Goal: Task Accomplishment & Management: Complete application form

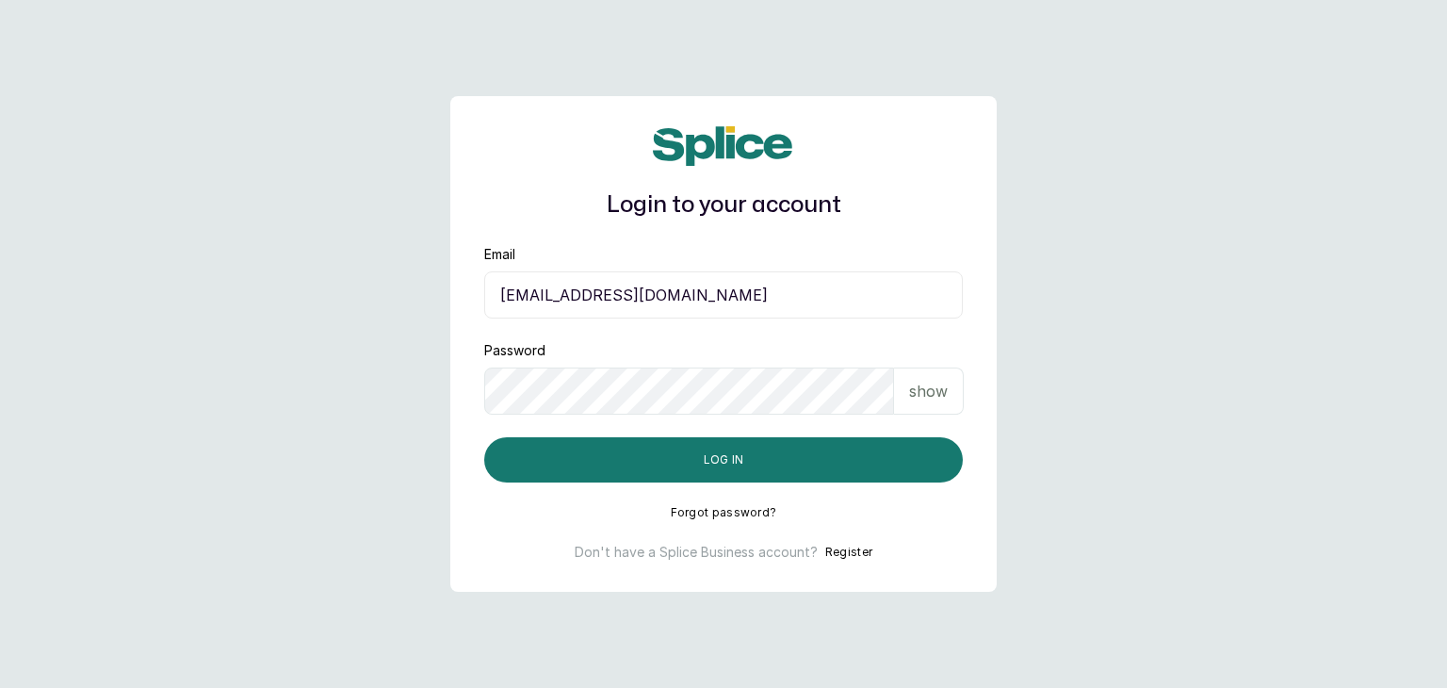
click at [484, 437] on button "Log in" at bounding box center [723, 459] width 479 height 45
click at [845, 557] on button "Register" at bounding box center [848, 552] width 47 height 19
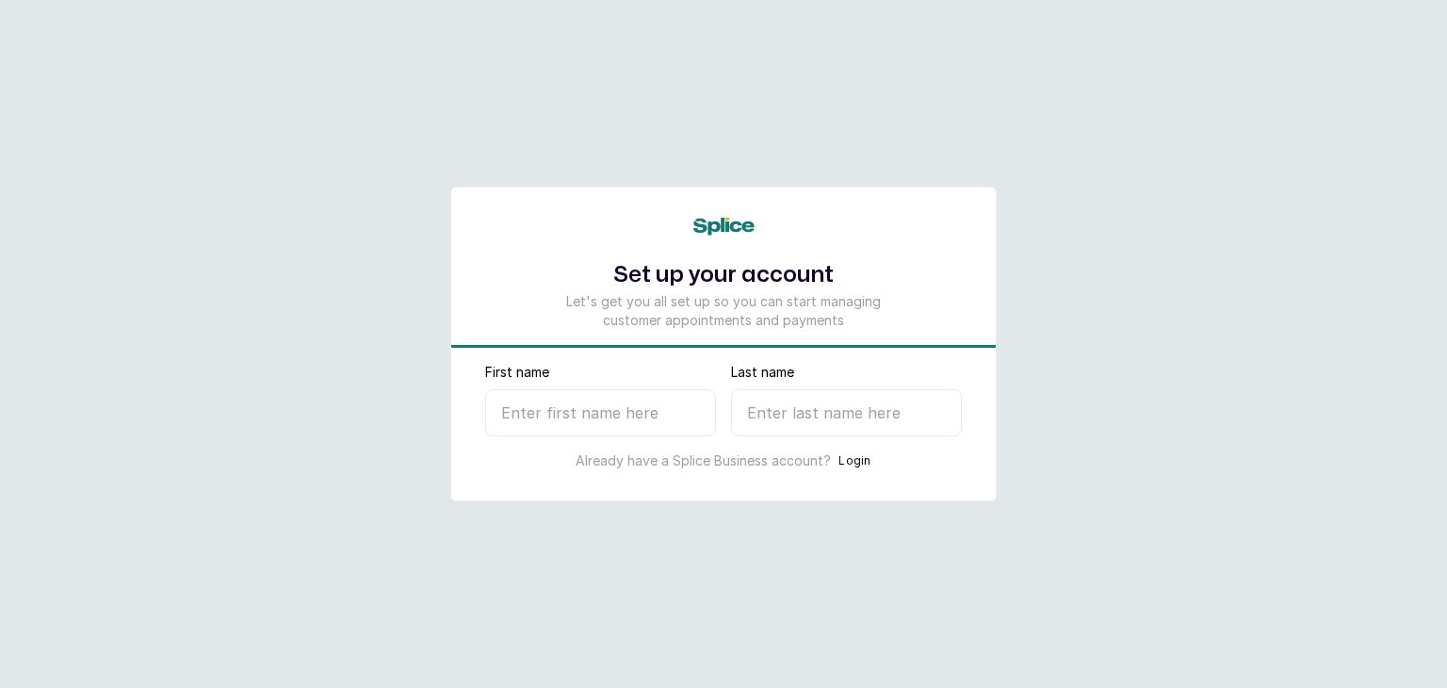
click at [626, 408] on input "First name" at bounding box center [600, 412] width 231 height 47
type input "[PERSON_NAME]"
click at [848, 429] on input "Last name" at bounding box center [846, 412] width 231 height 47
type input "E"
select select "NG"
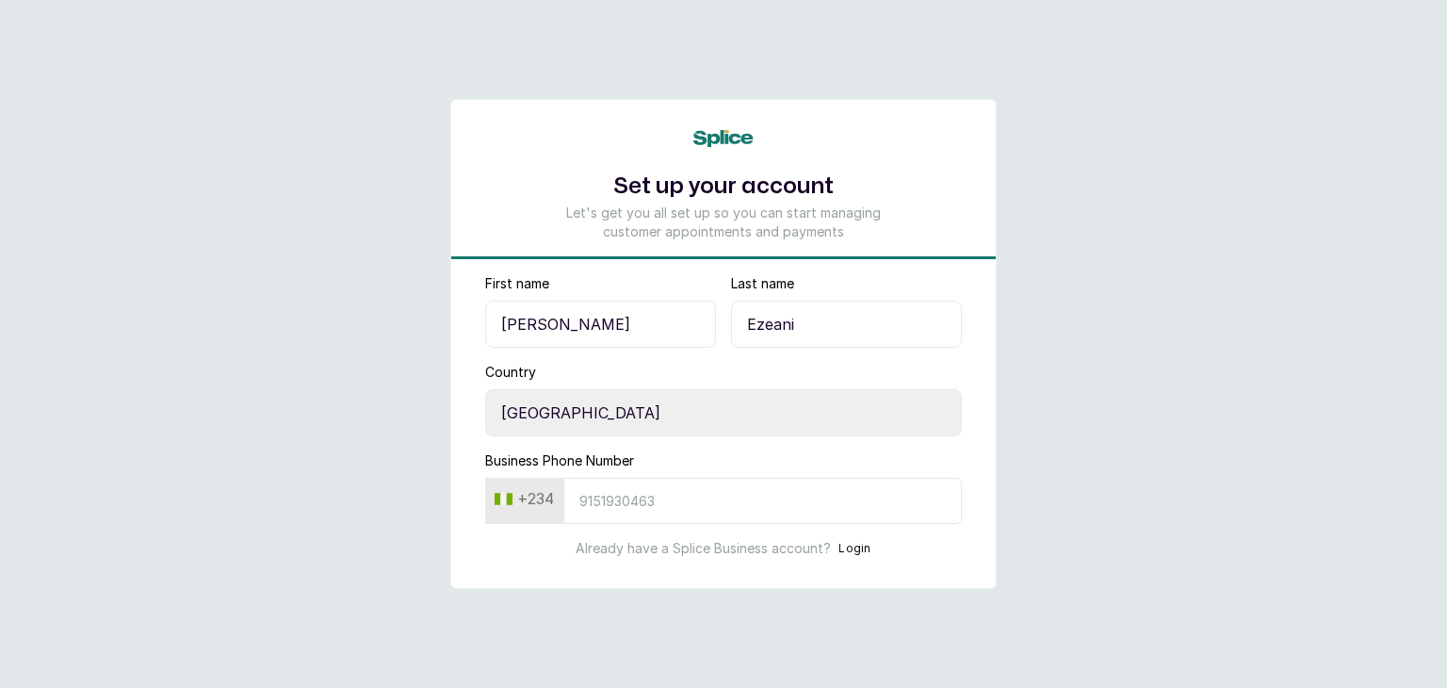
type input "Ezeani"
click at [658, 503] on input "Business Phone Number" at bounding box center [762, 501] width 398 height 46
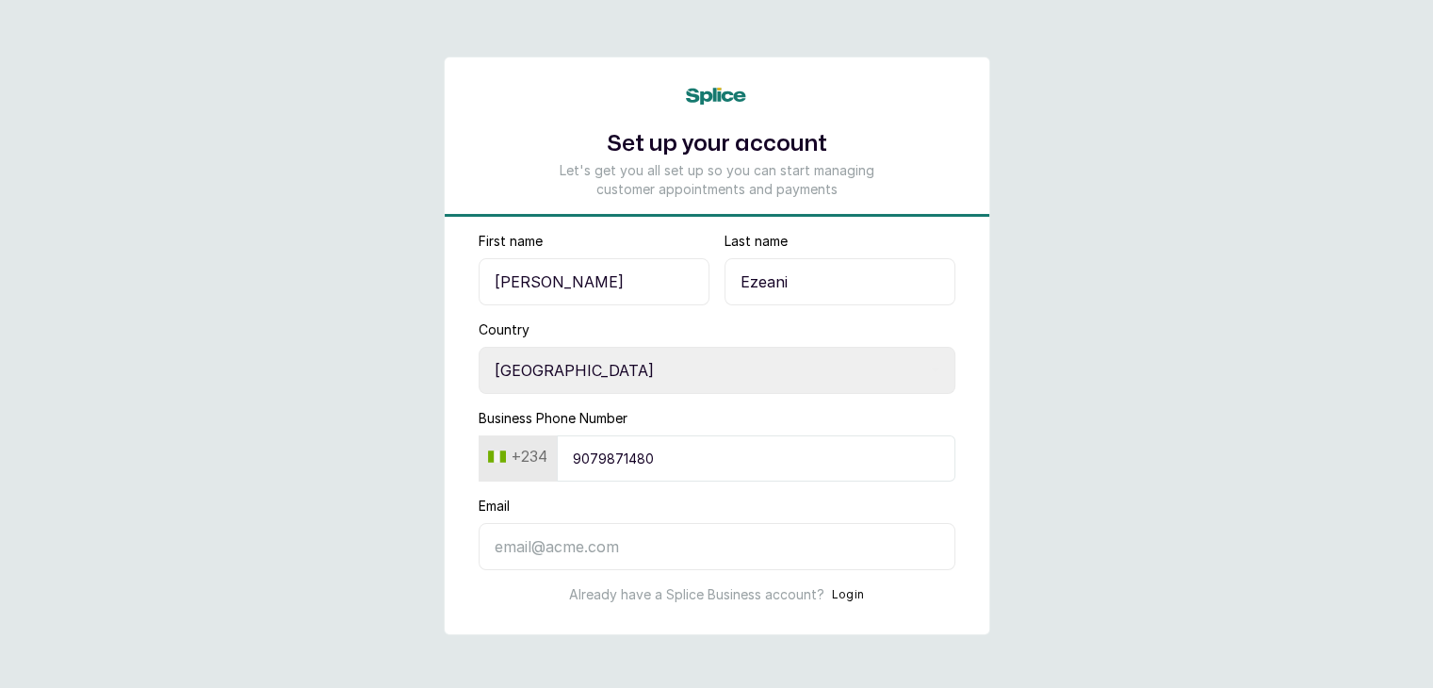
type input "9079871480"
click at [613, 546] on input "Email" at bounding box center [717, 546] width 477 height 47
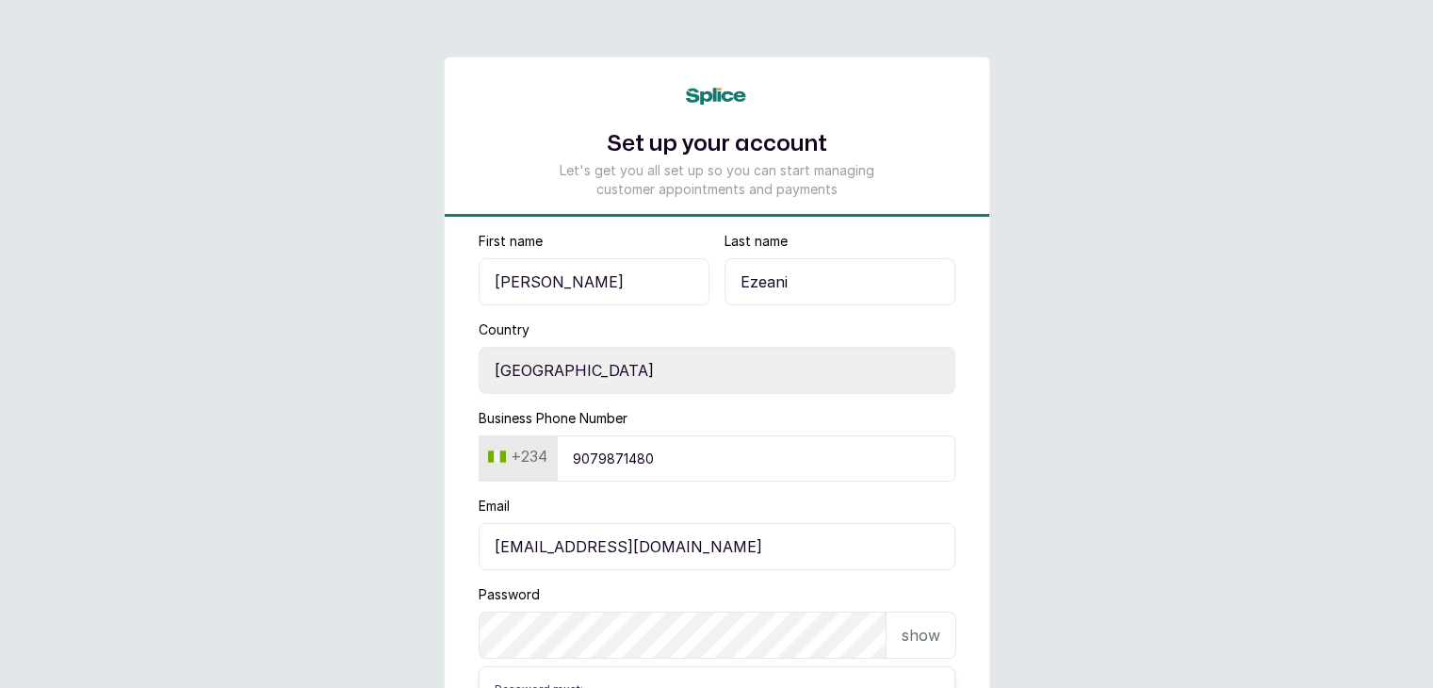
type input "savedhairng@gmail.com"
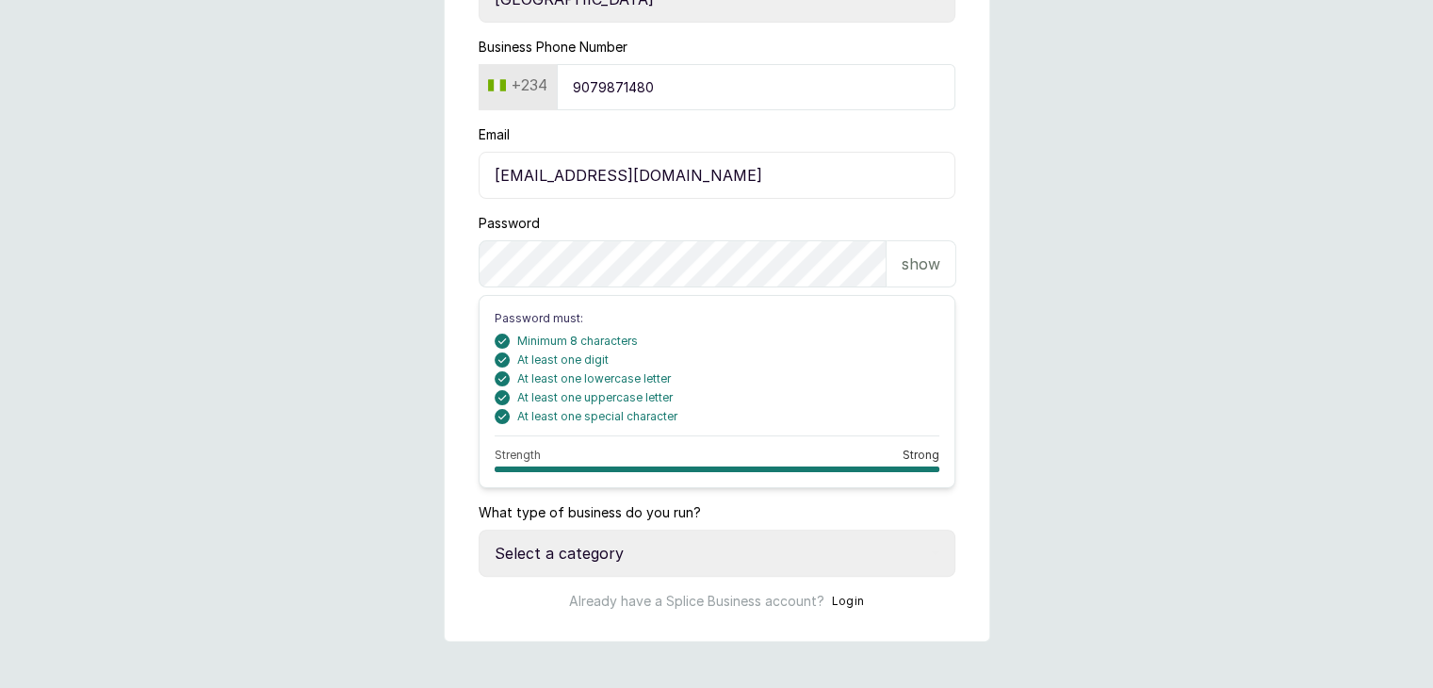
scroll to position [377, 0]
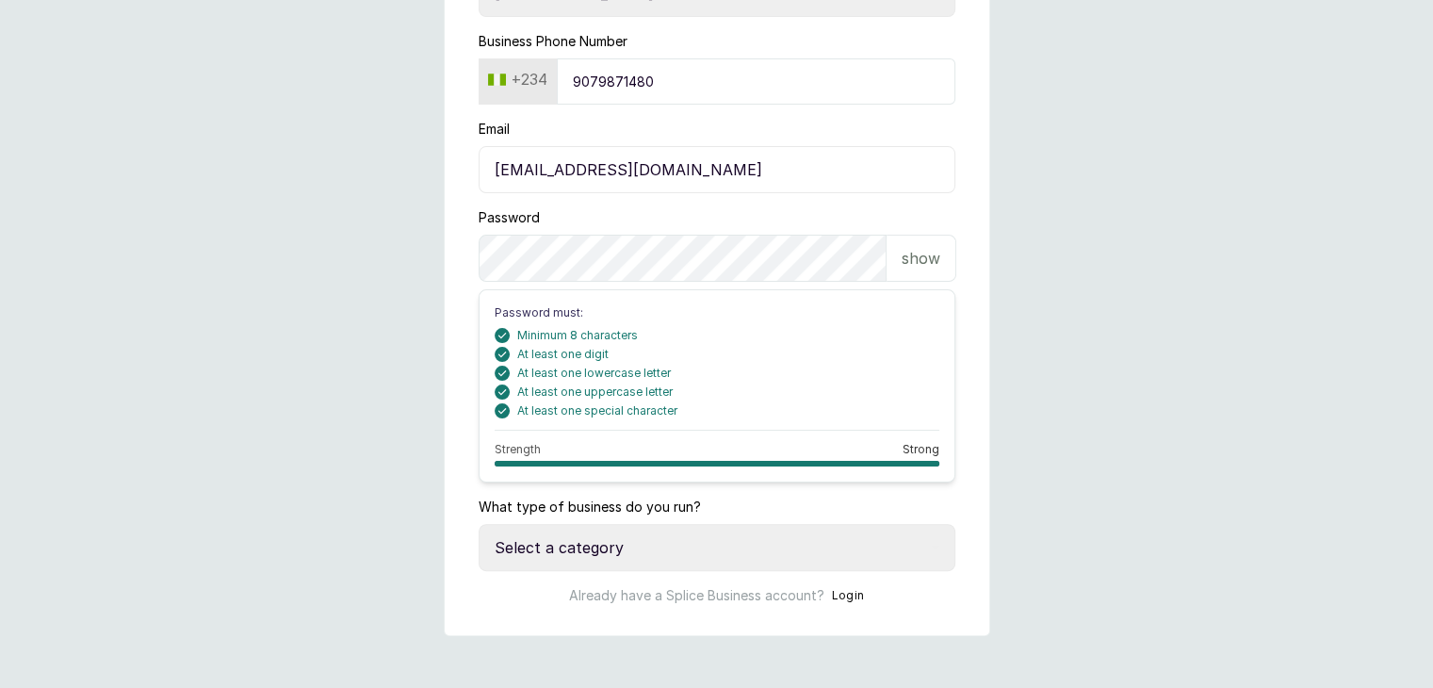
click at [933, 259] on p "show" at bounding box center [920, 258] width 39 height 23
click at [1036, 268] on main "Set up your account Let's get you all set up so you can start managing customer…" at bounding box center [716, 157] width 1433 height 1069
click at [1083, 463] on main "Set up your account Let's get you all set up so you can start managing customer…" at bounding box center [716, 157] width 1433 height 1069
click at [973, 424] on form "First name Chisom Last name Ezeani Country Select country Nigeria Ghana Busines…" at bounding box center [717, 230] width 544 height 750
click at [561, 544] on select "Select a category I have more than one location I manage a team of beauty profe…" at bounding box center [717, 547] width 477 height 47
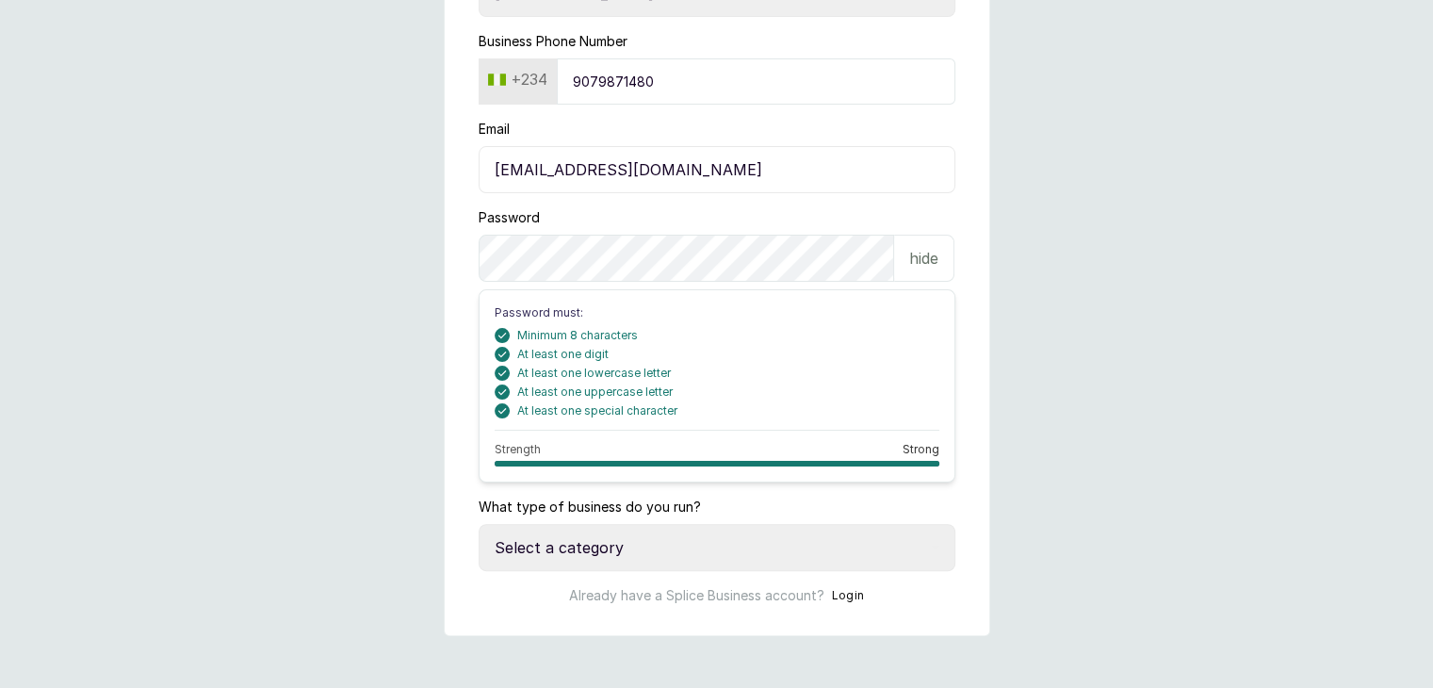
select select "manage_a_team"
click at [479, 524] on select "Select a category I have more than one location I manage a team of beauty profe…" at bounding box center [717, 547] width 477 height 47
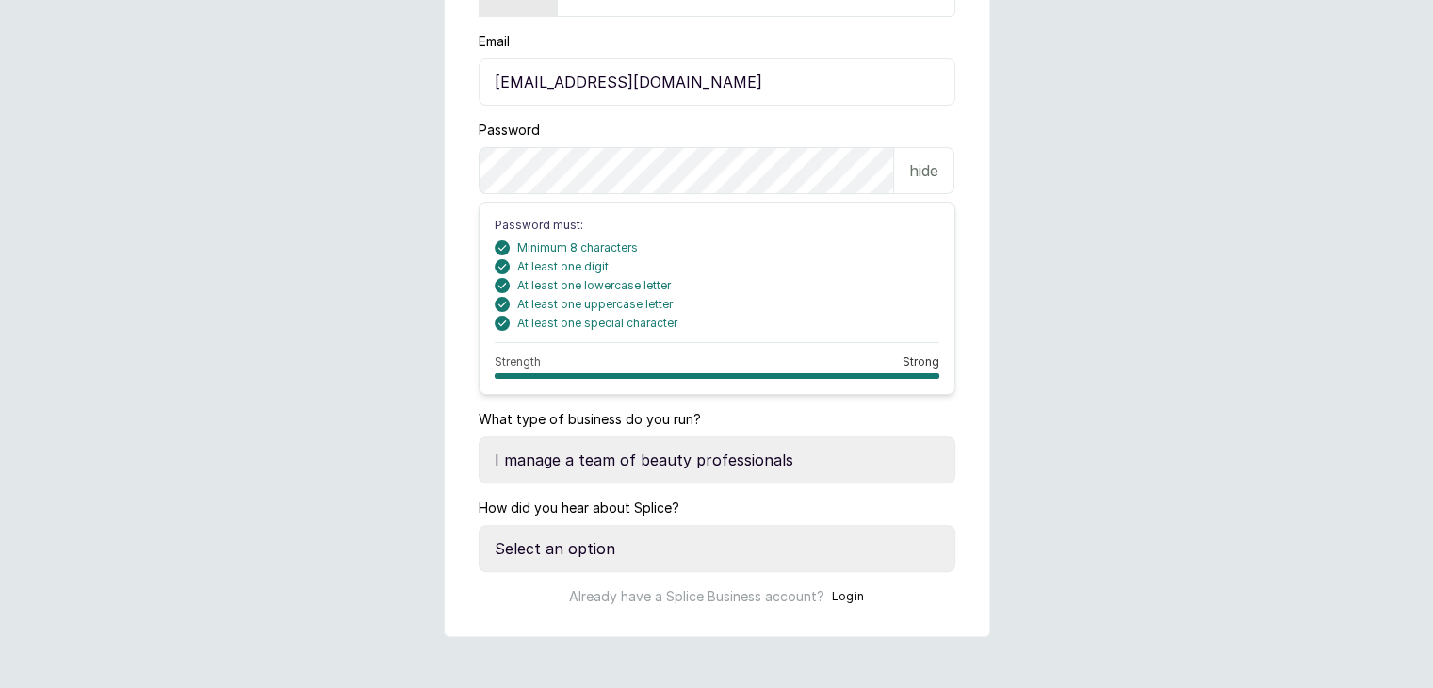
scroll to position [467, 0]
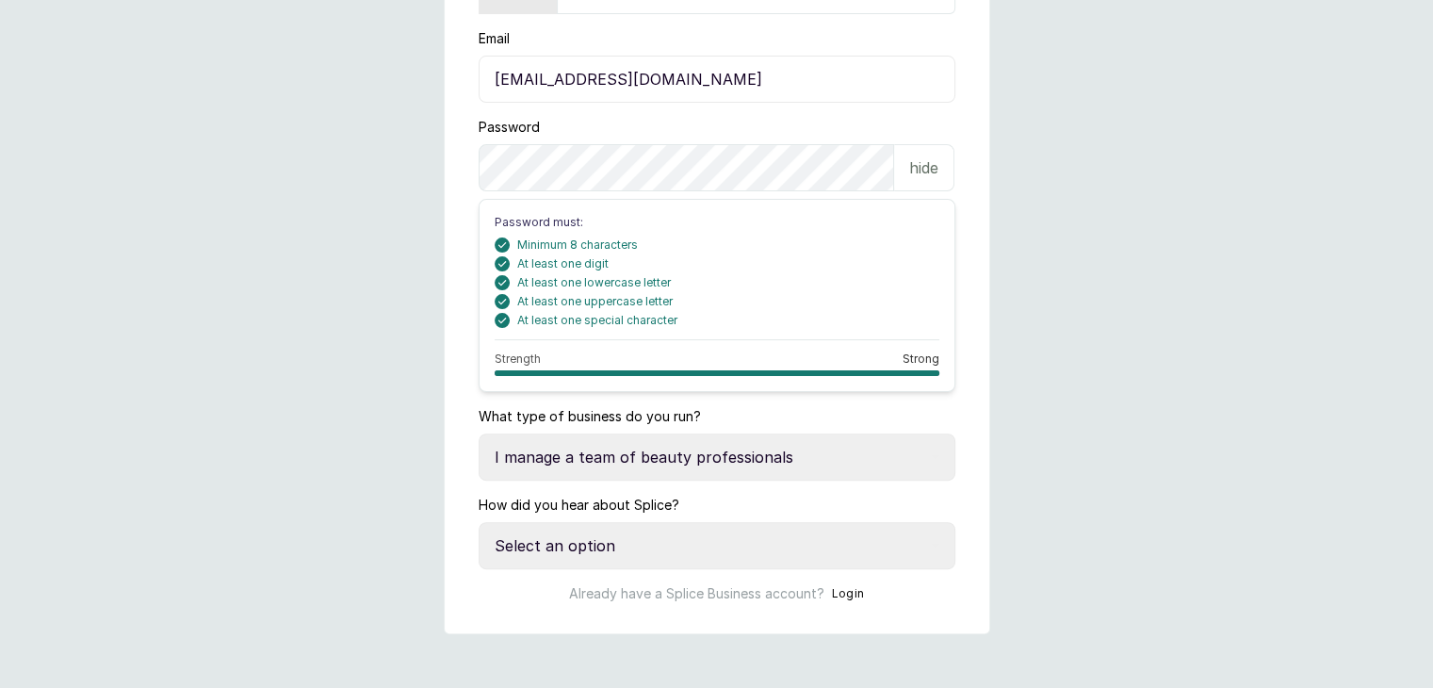
click at [607, 541] on select "Select an option Google search Instagram Facebook LinkedIn Splice Blog I was re…" at bounding box center [717, 545] width 477 height 47
select select "google_search"
click at [479, 522] on select "Select an option Google search Instagram Facebook LinkedIn Splice Blog I was re…" at bounding box center [717, 545] width 477 height 47
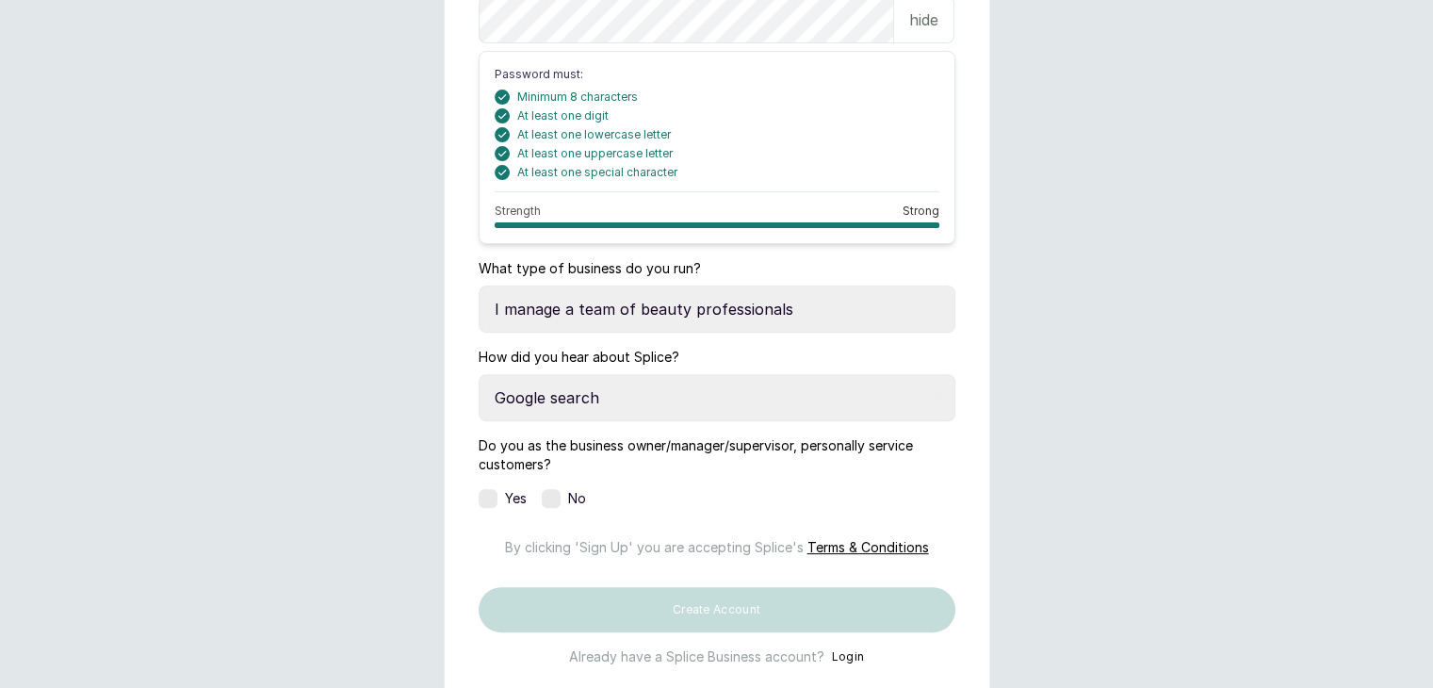
scroll to position [678, 0]
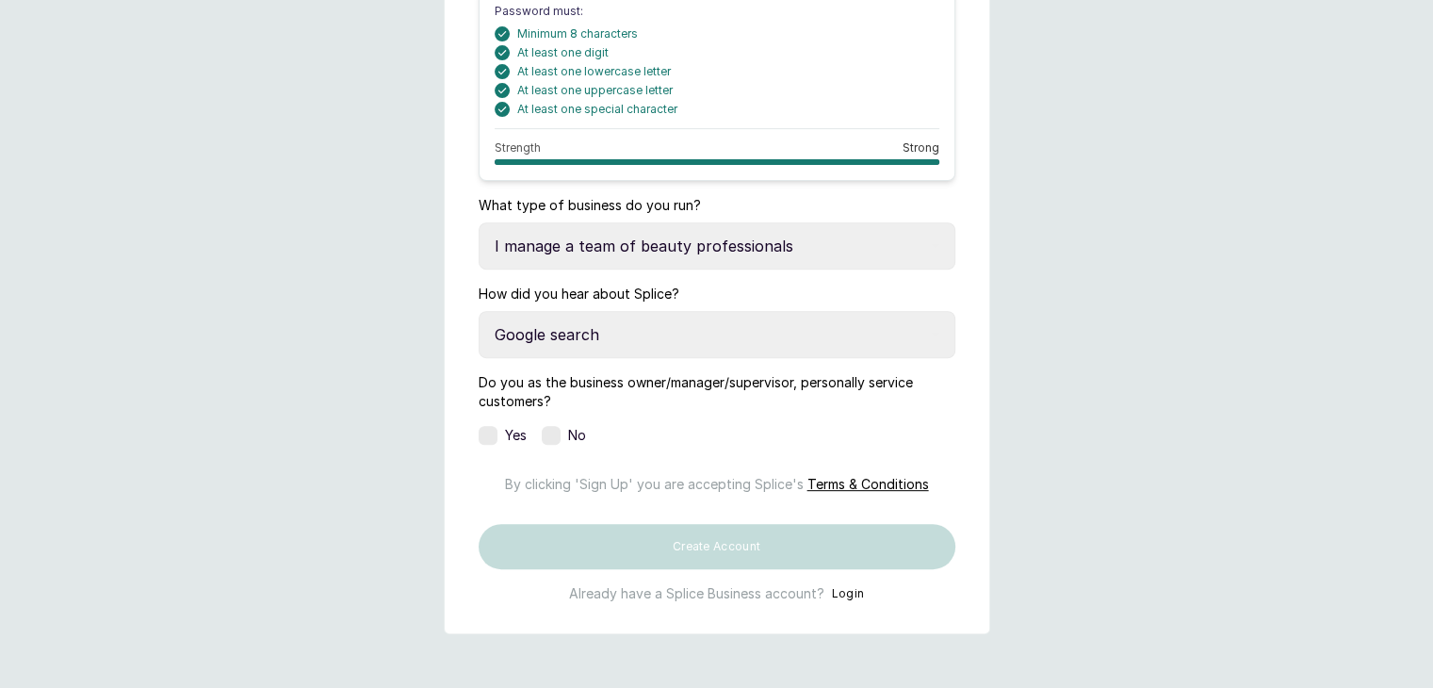
click at [494, 430] on label at bounding box center [488, 435] width 19 height 19
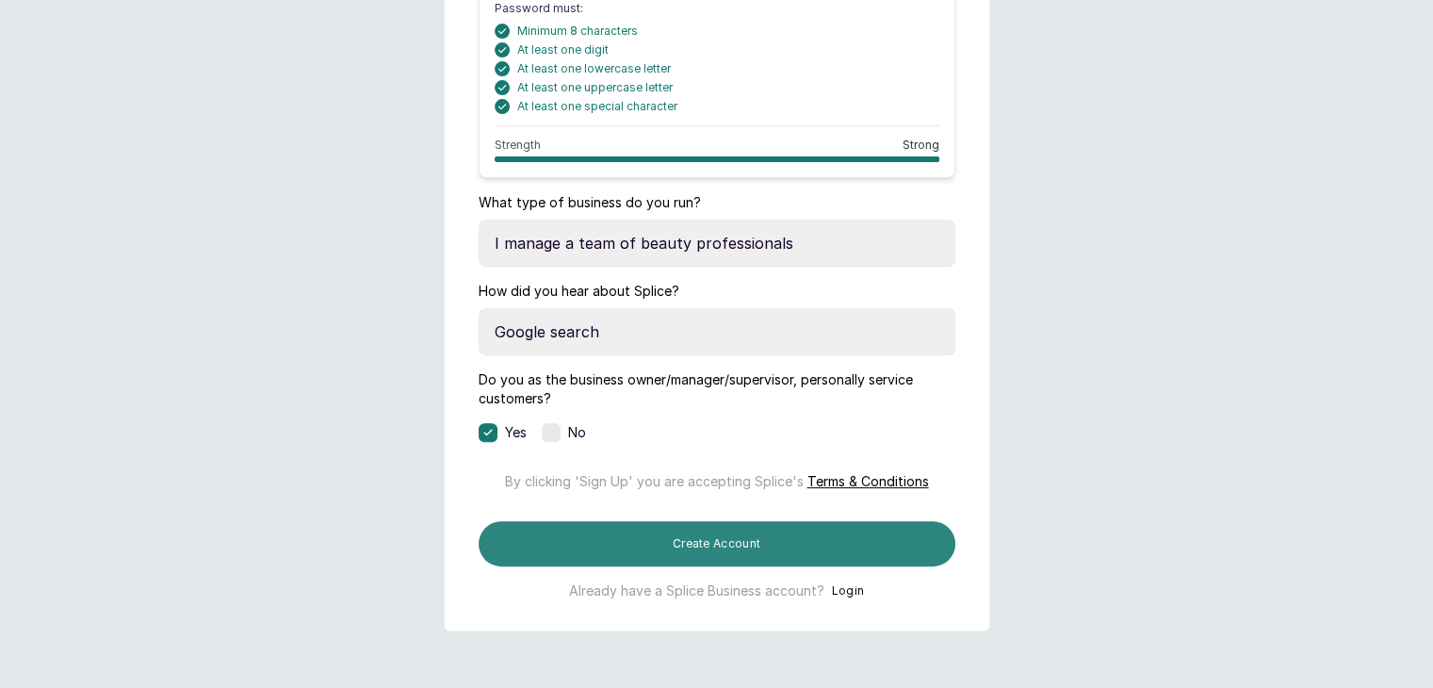
click at [662, 550] on button "Create Account" at bounding box center [717, 543] width 477 height 45
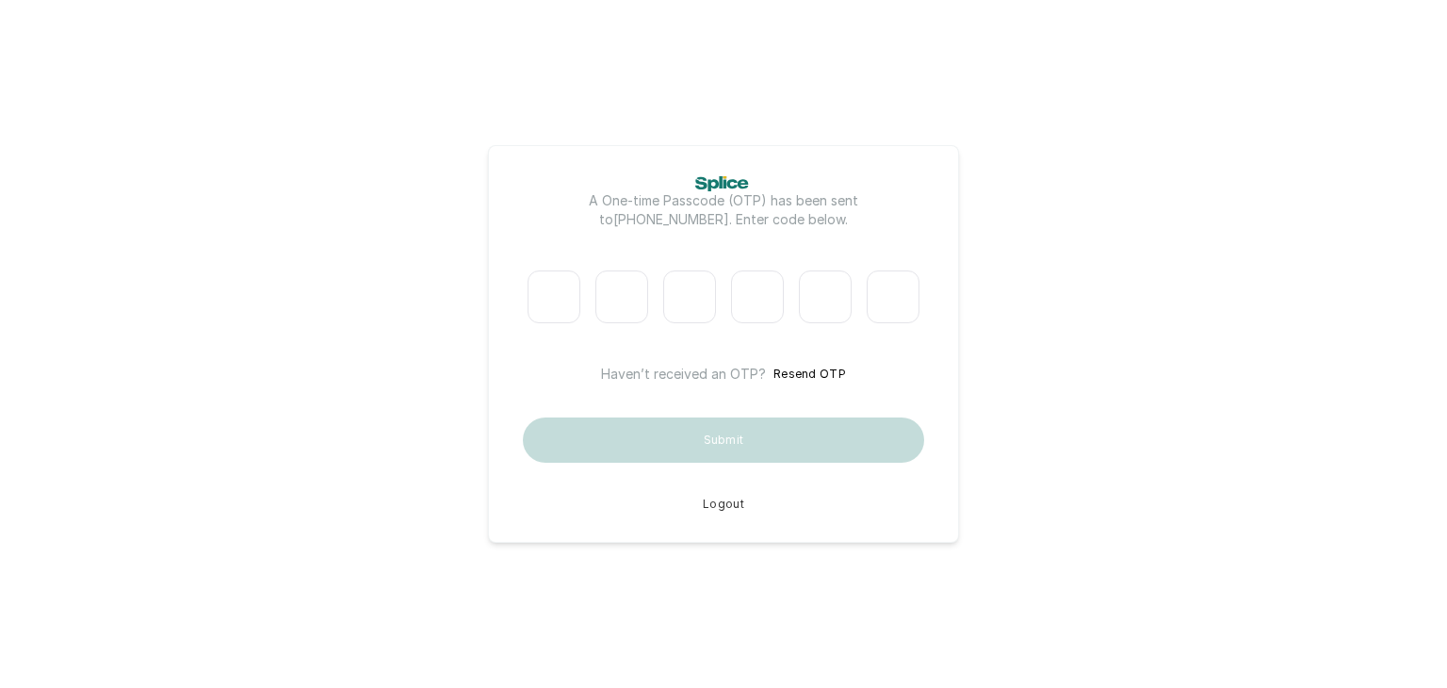
click at [554, 303] on input "Please enter verification code. Digit 1" at bounding box center [553, 296] width 53 height 53
type input "4"
type input "1"
type input "4"
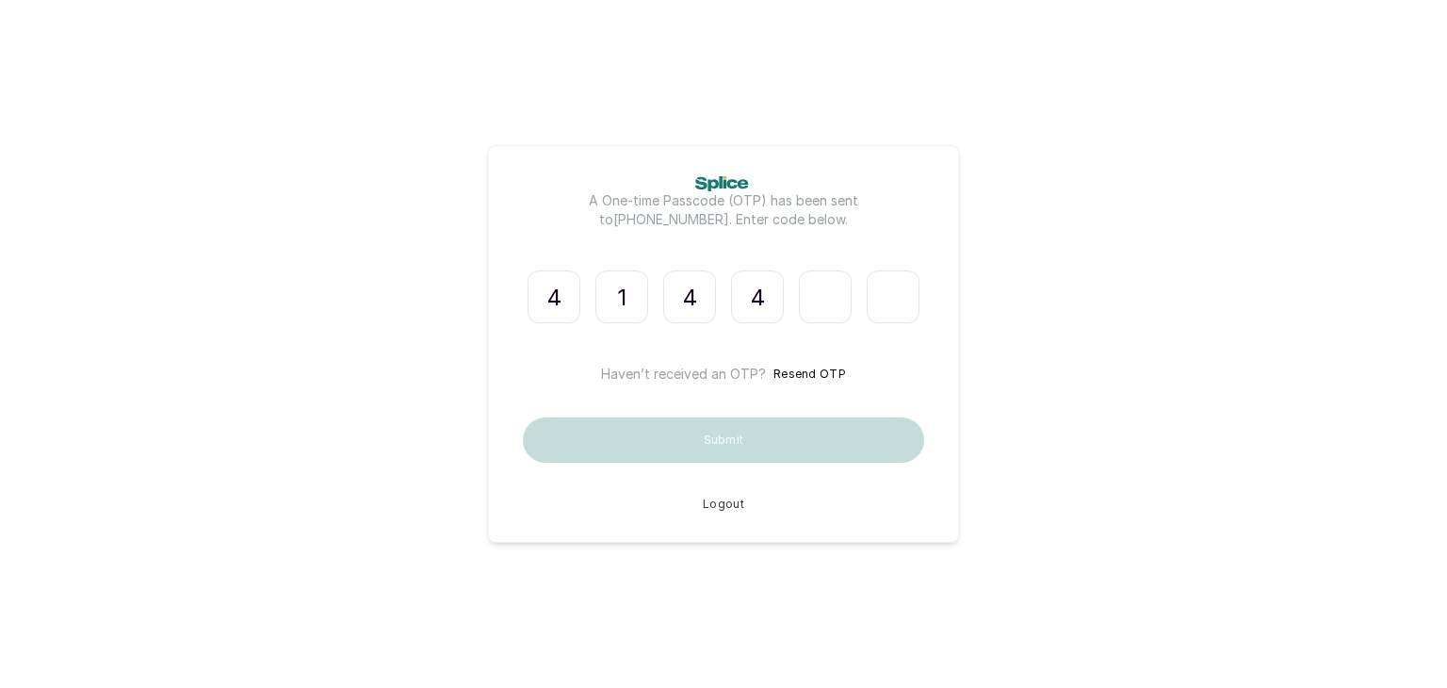
type input "6"
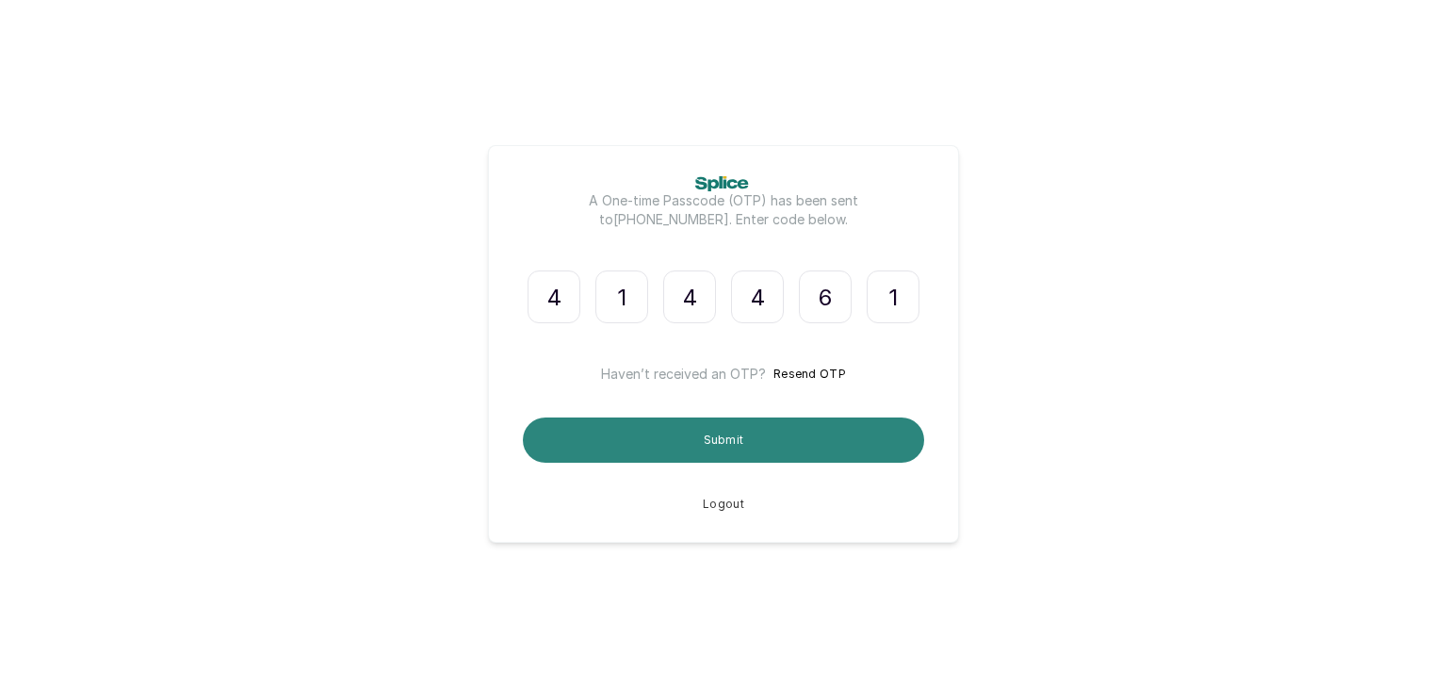
type input "1"
click at [626, 433] on button "Submit" at bounding box center [723, 439] width 401 height 45
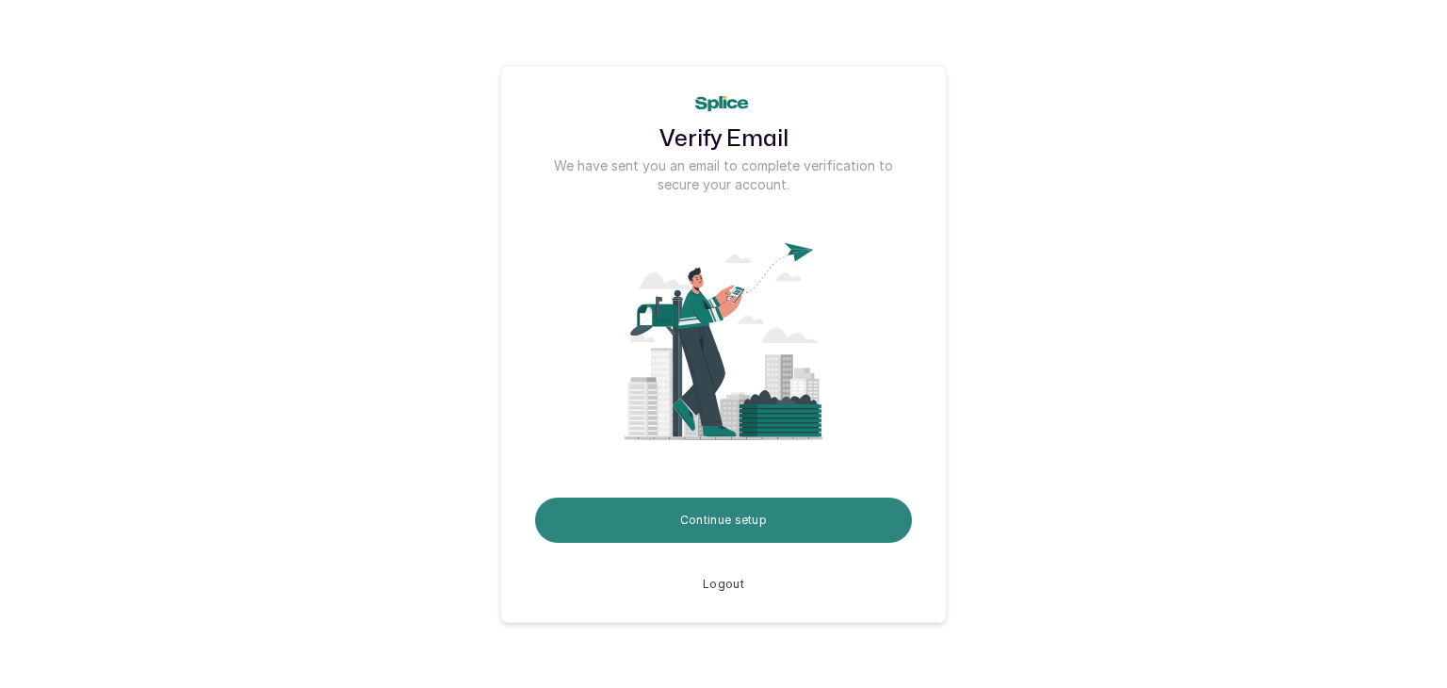
click at [773, 528] on button "Continue setup" at bounding box center [723, 519] width 377 height 45
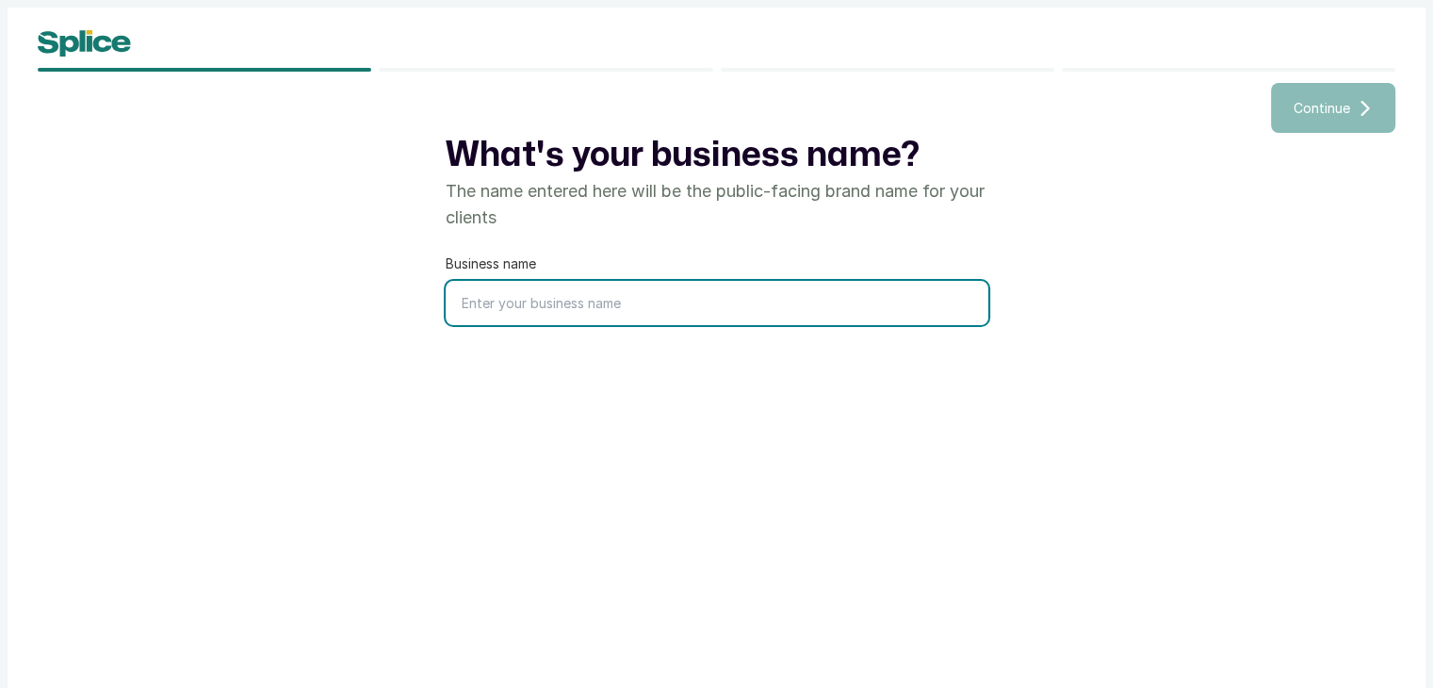
click at [723, 292] on input "text" at bounding box center [717, 303] width 543 height 44
type input "SAC Beauty Products and services"
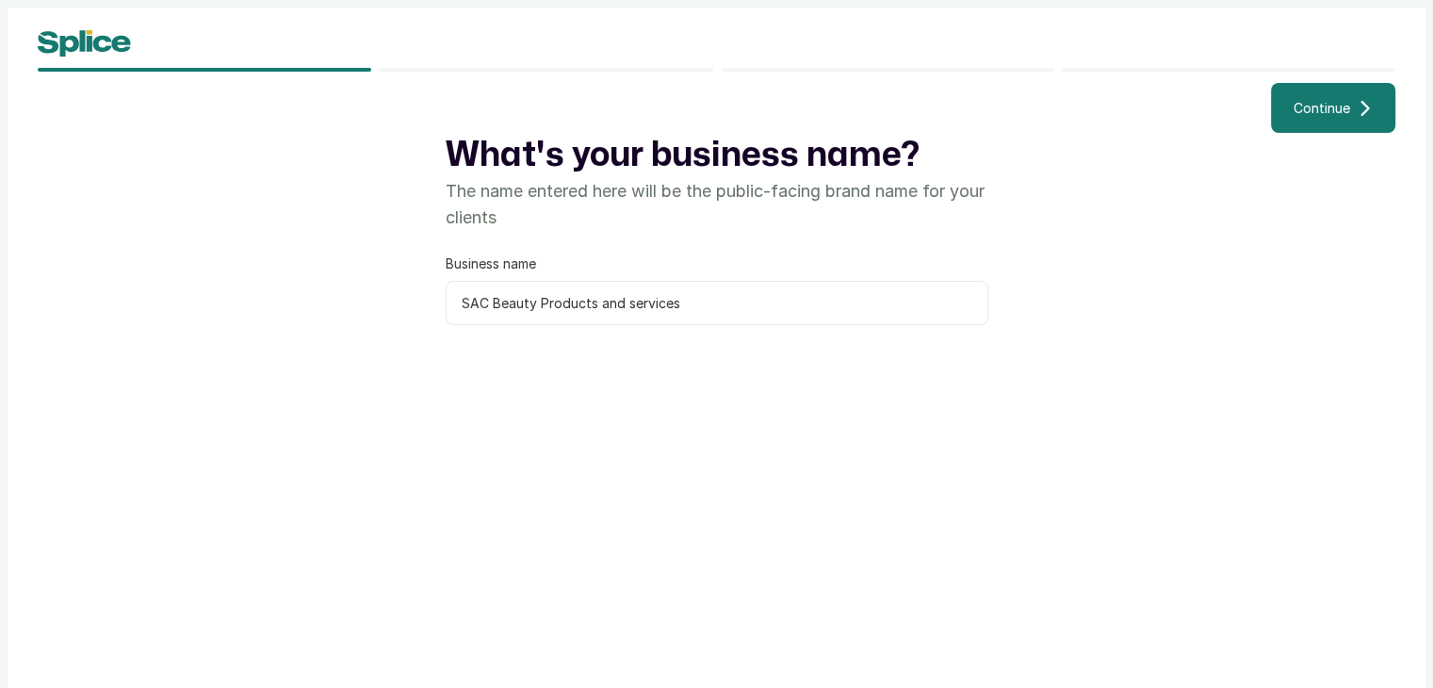
click at [1323, 106] on span "Continue" at bounding box center [1321, 108] width 57 height 20
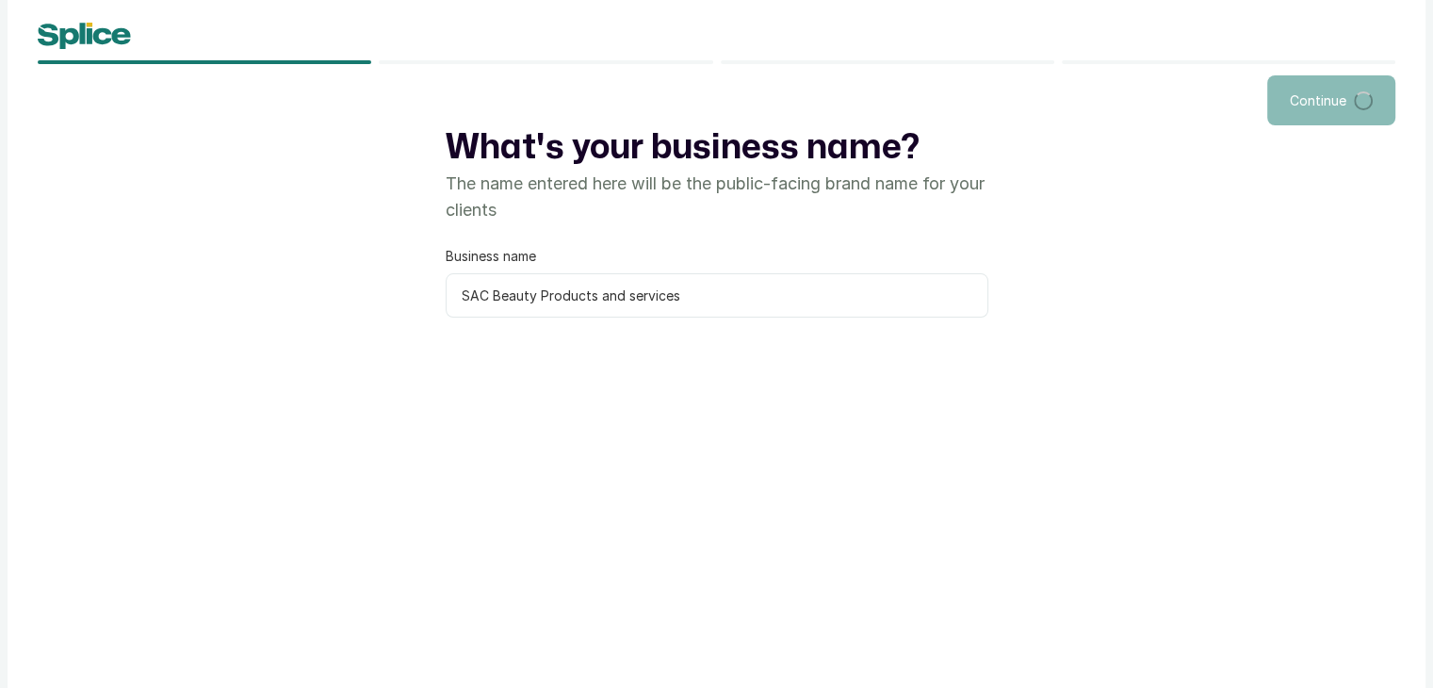
scroll to position [15, 0]
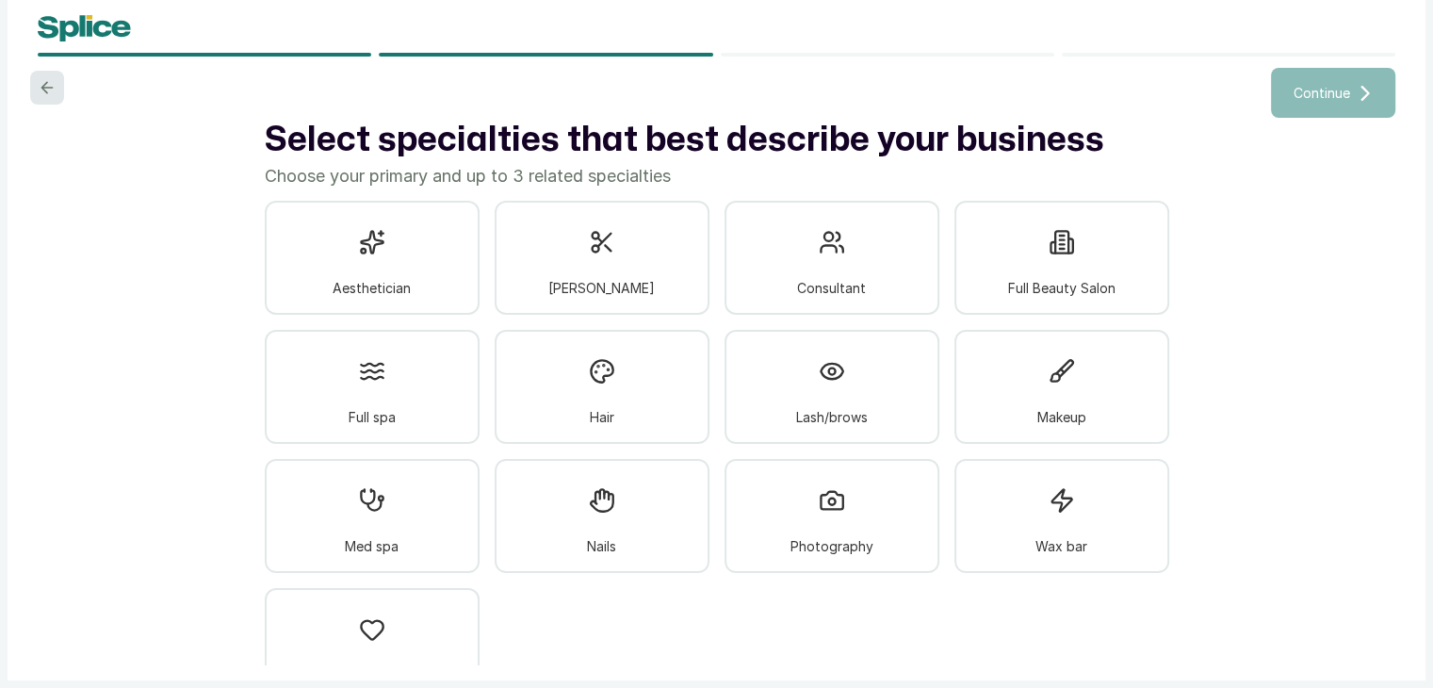
click at [55, 82] on icon at bounding box center [47, 87] width 19 height 19
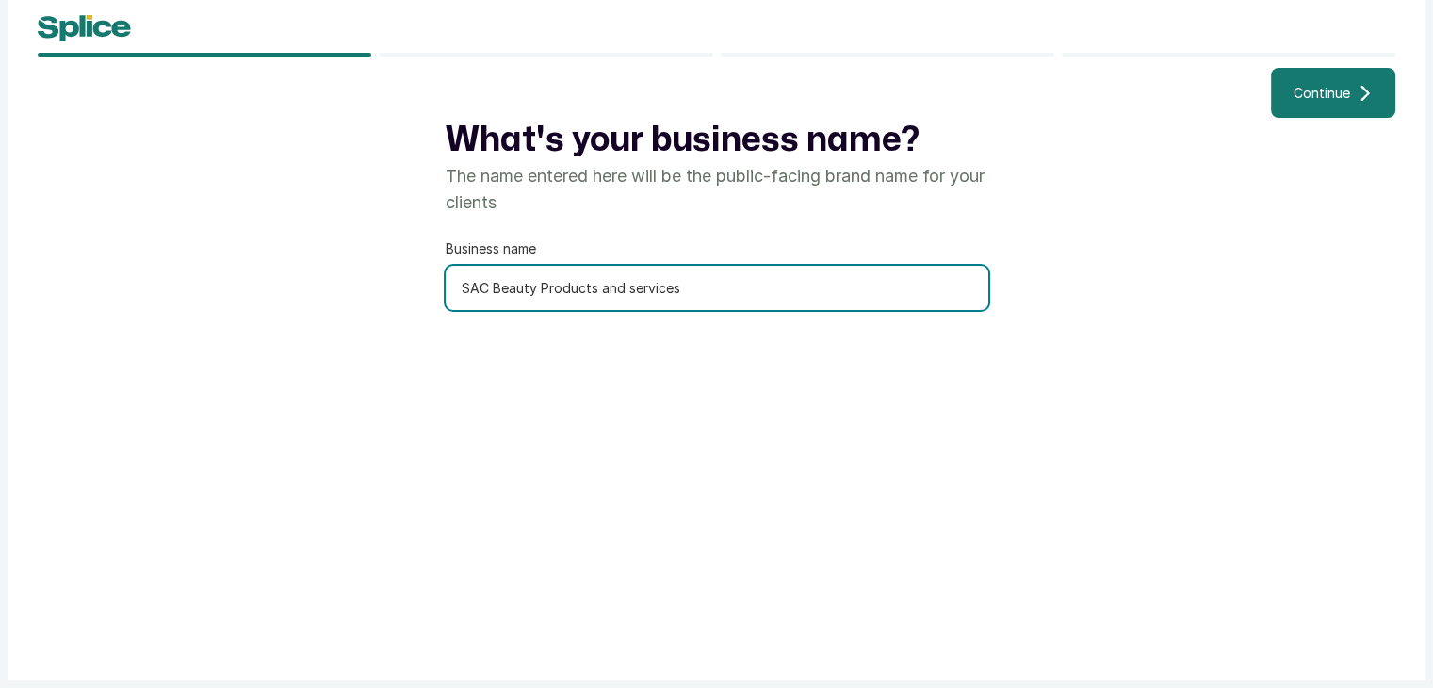
drag, startPoint x: 487, startPoint y: 289, endPoint x: 413, endPoint y: 284, distance: 74.6
click at [413, 284] on div "What's your business name? The name entered here will be the public-facing bran…" at bounding box center [716, 391] width 1357 height 547
type input "s"
type input "Saved Hair Salon"
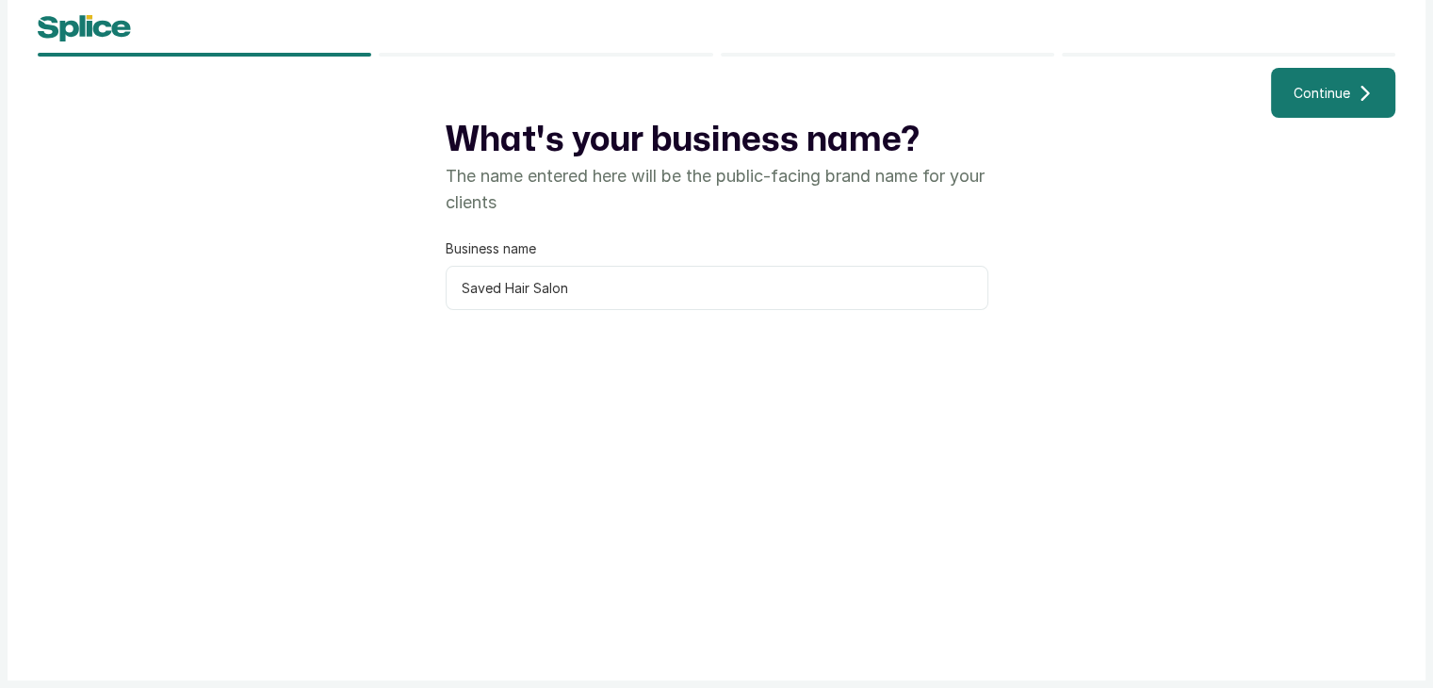
click at [1346, 88] on span "Continue" at bounding box center [1321, 93] width 57 height 20
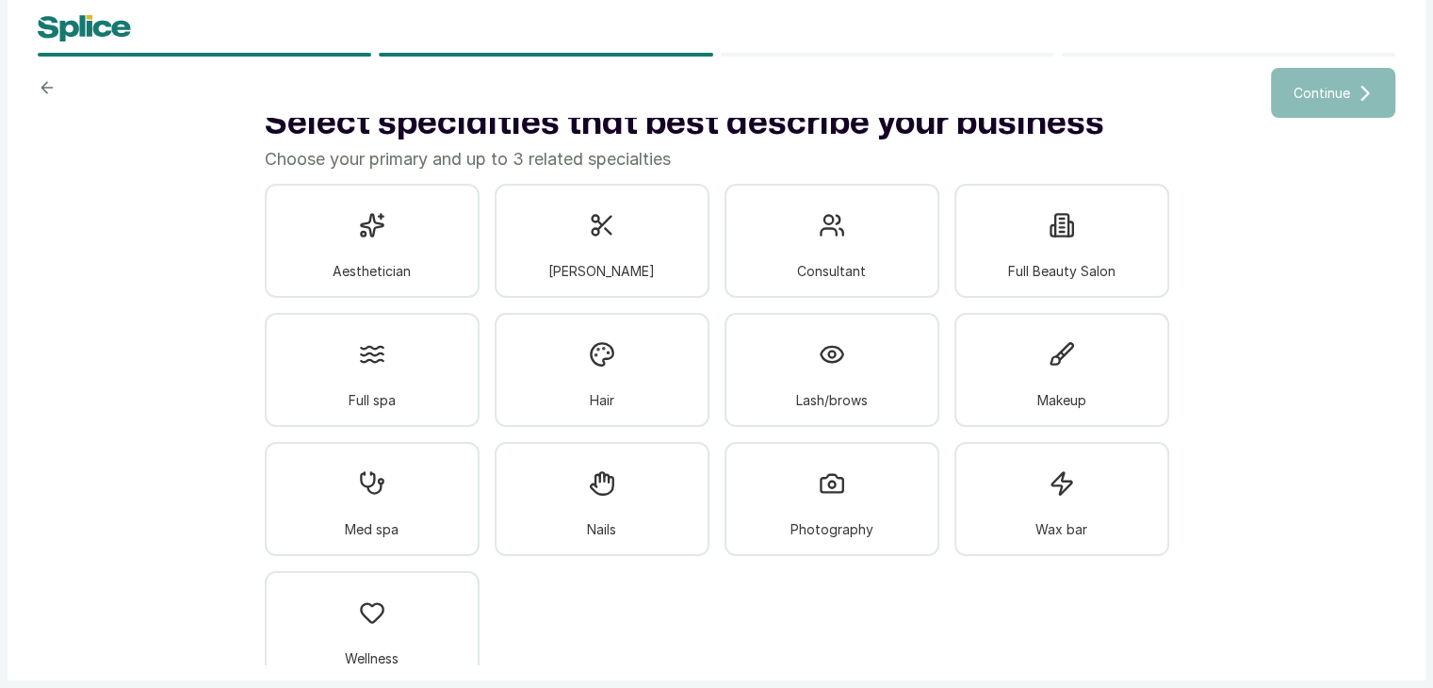
scroll to position [34, 0]
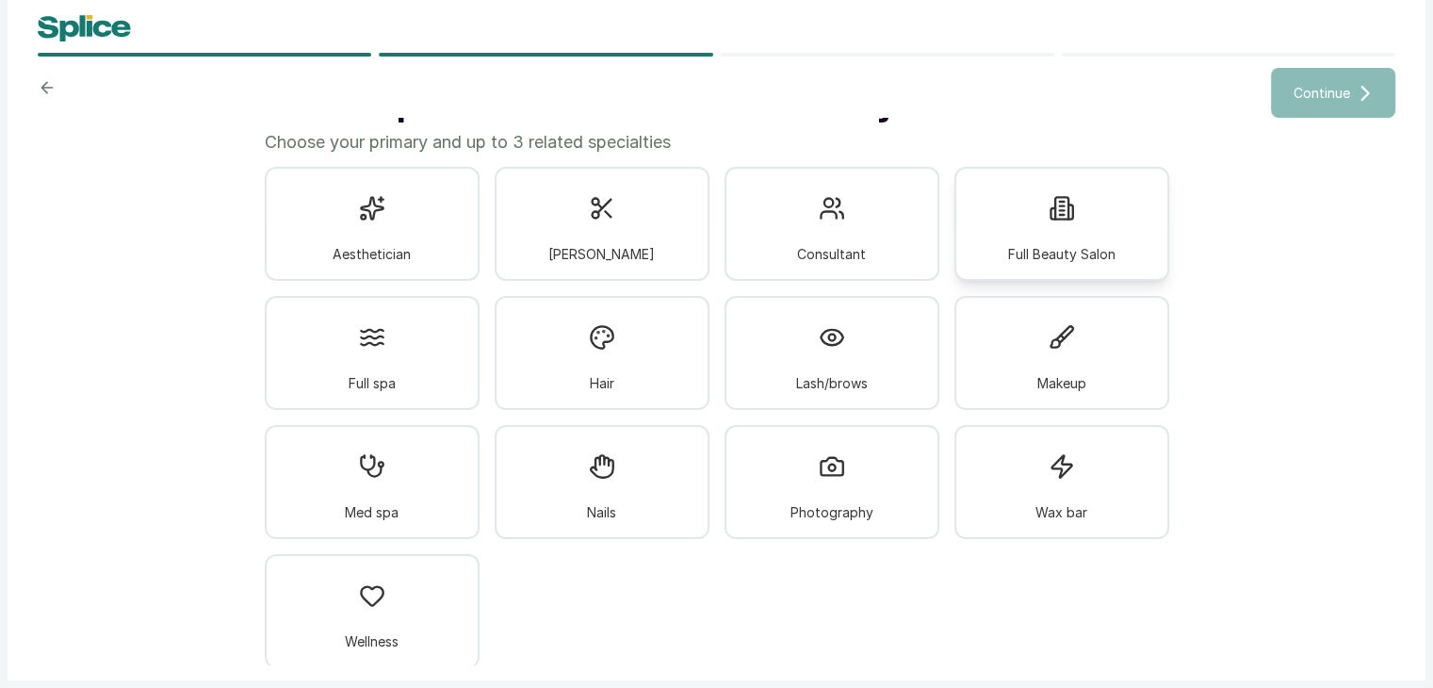
click at [1100, 268] on div "Full Beauty Salon" at bounding box center [1061, 224] width 215 height 114
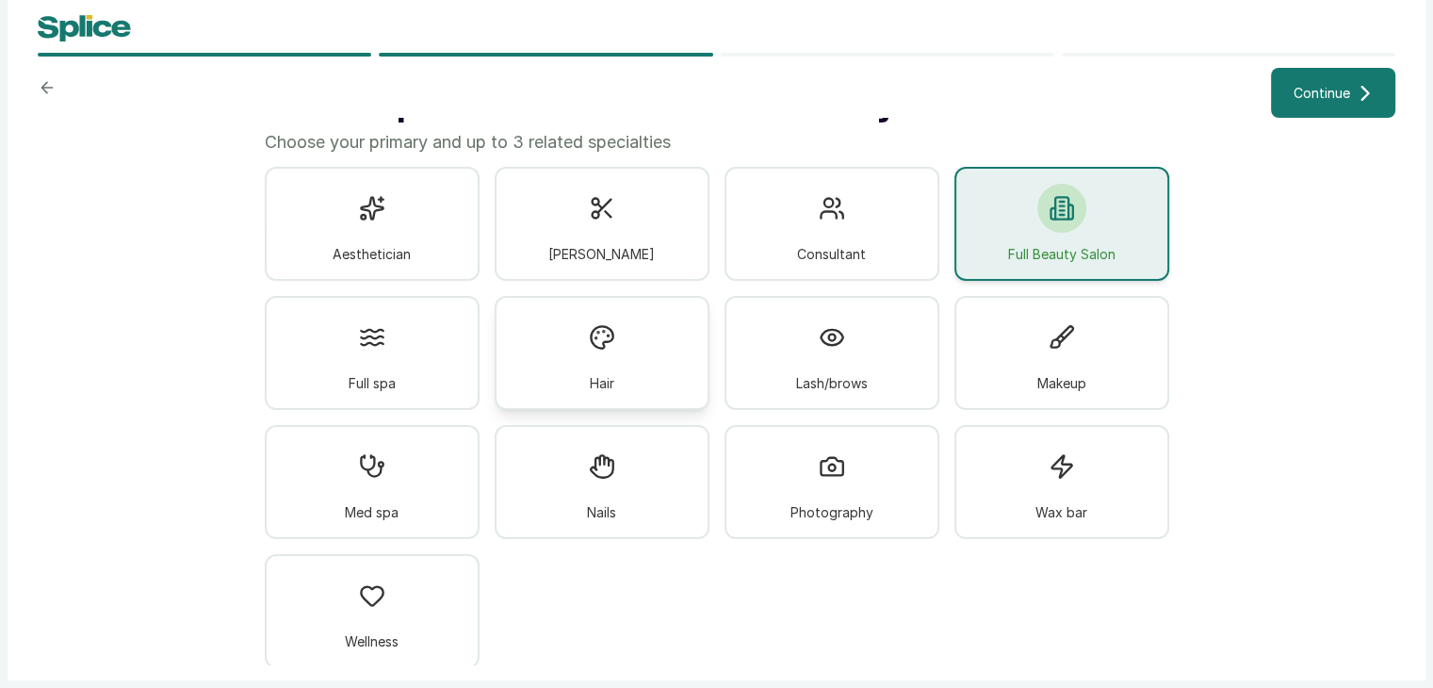
click at [595, 385] on span "Hair" at bounding box center [602, 383] width 24 height 20
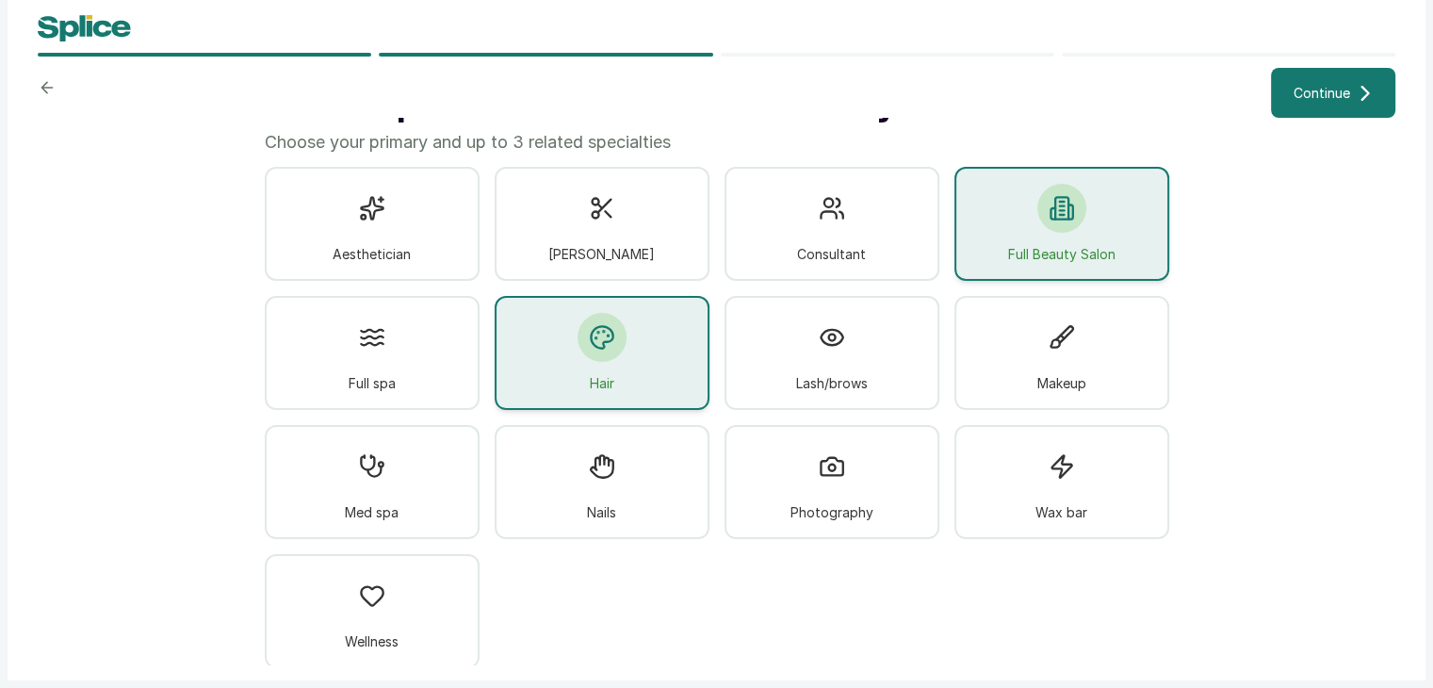
click at [1063, 251] on span "Full Beauty Salon" at bounding box center [1061, 254] width 107 height 20
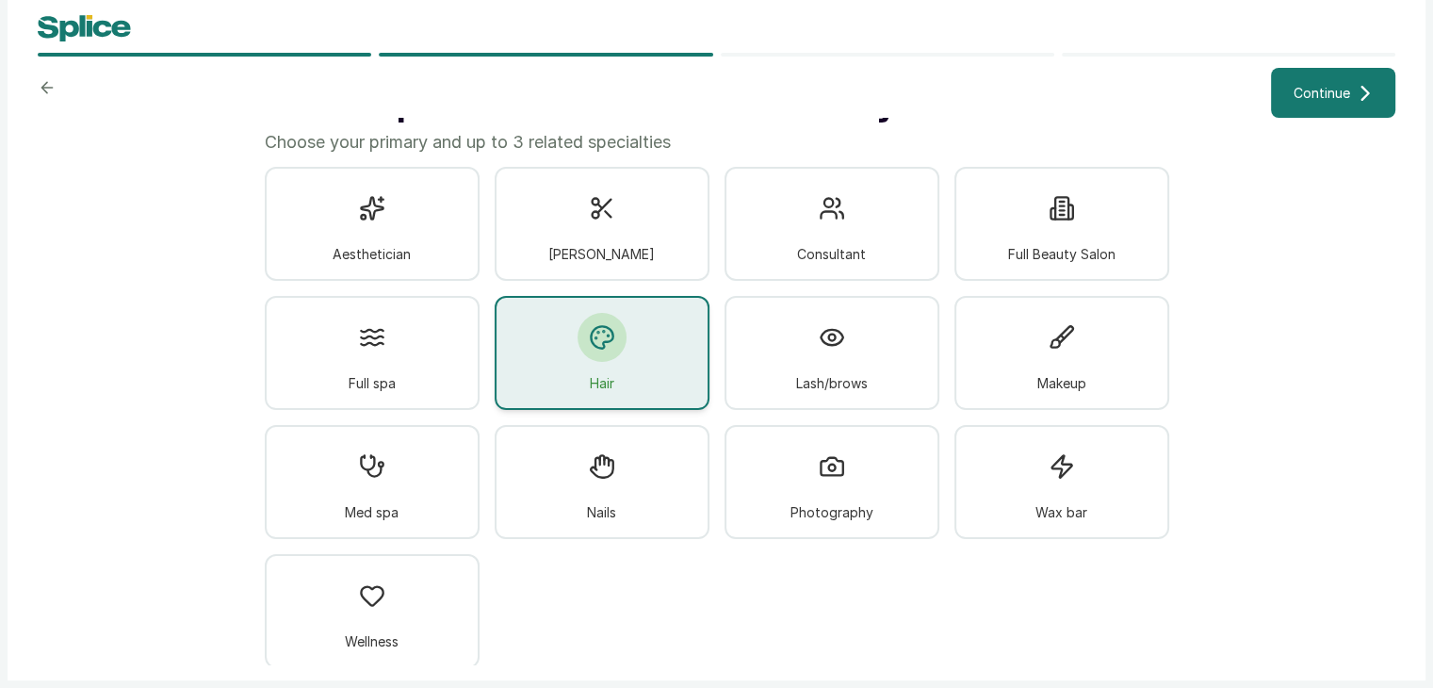
click at [1303, 102] on span "Continue" at bounding box center [1321, 93] width 57 height 20
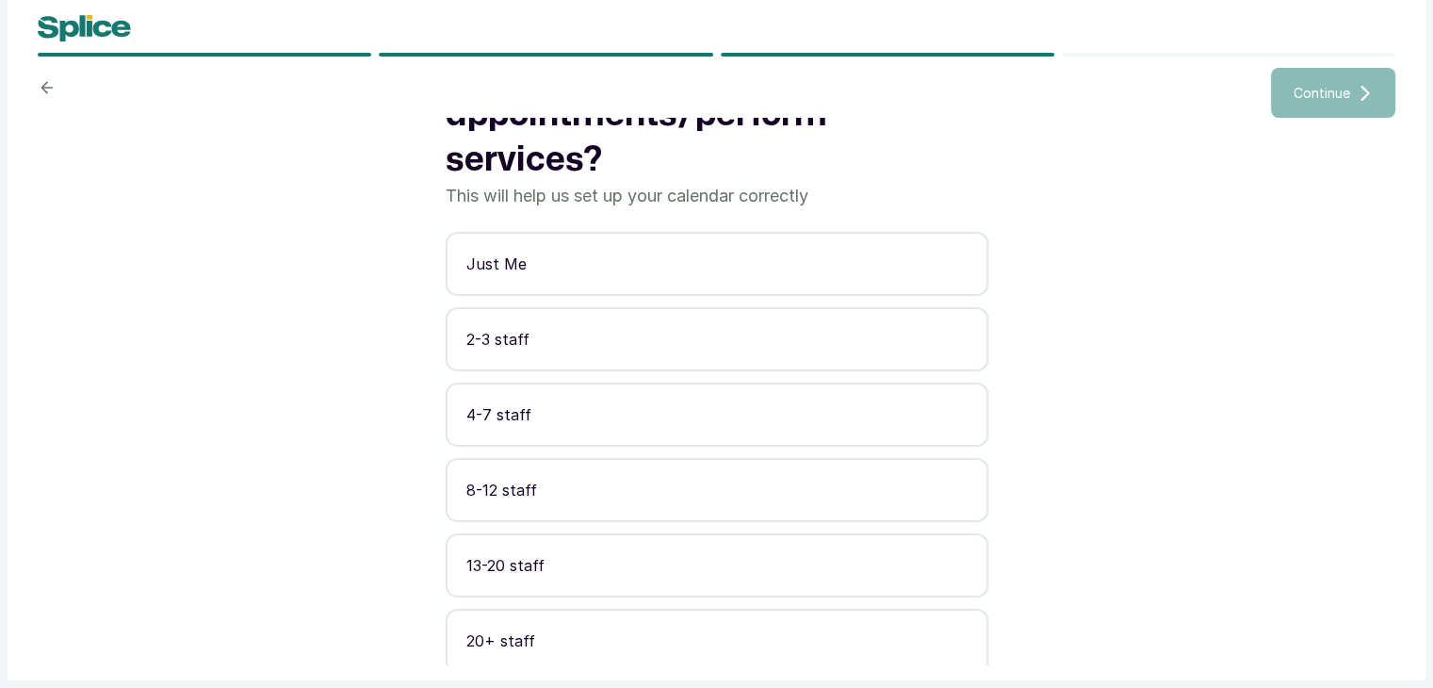
scroll to position [74, 0]
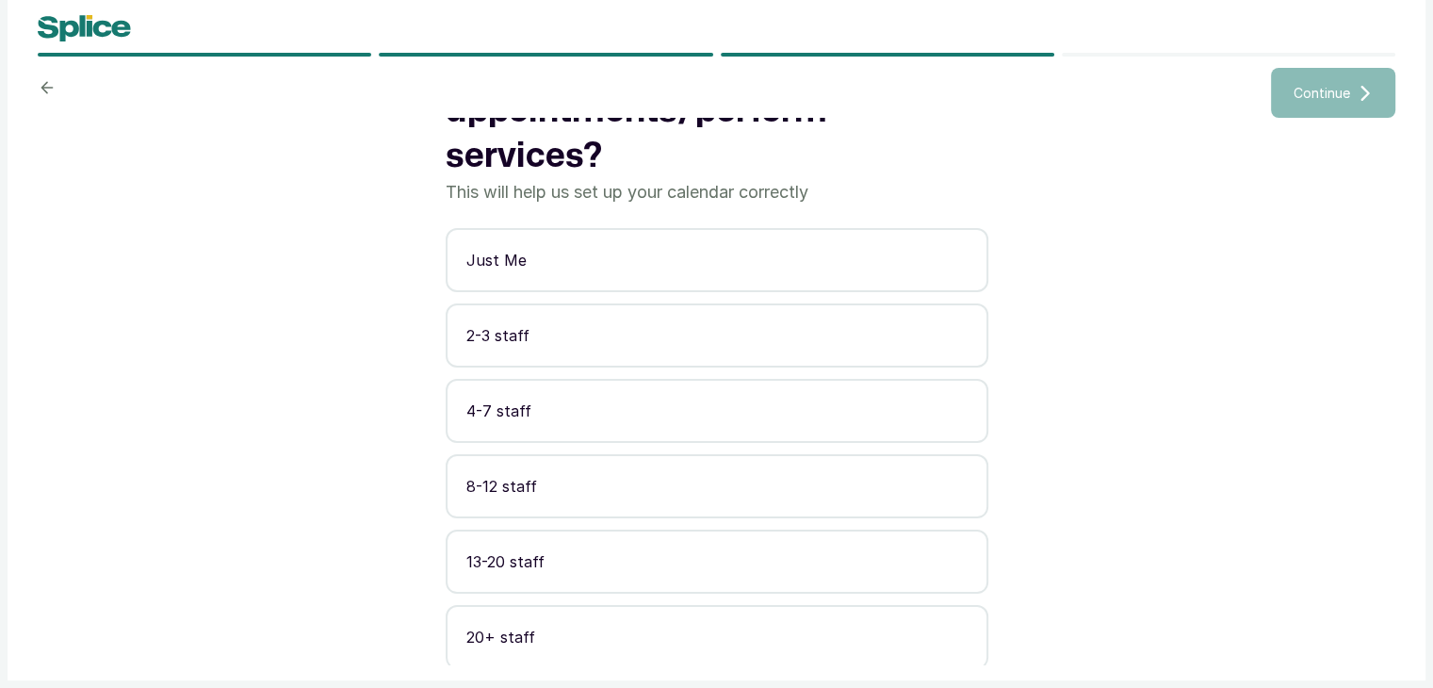
click at [551, 329] on p "2-3 staff" at bounding box center [716, 335] width 501 height 23
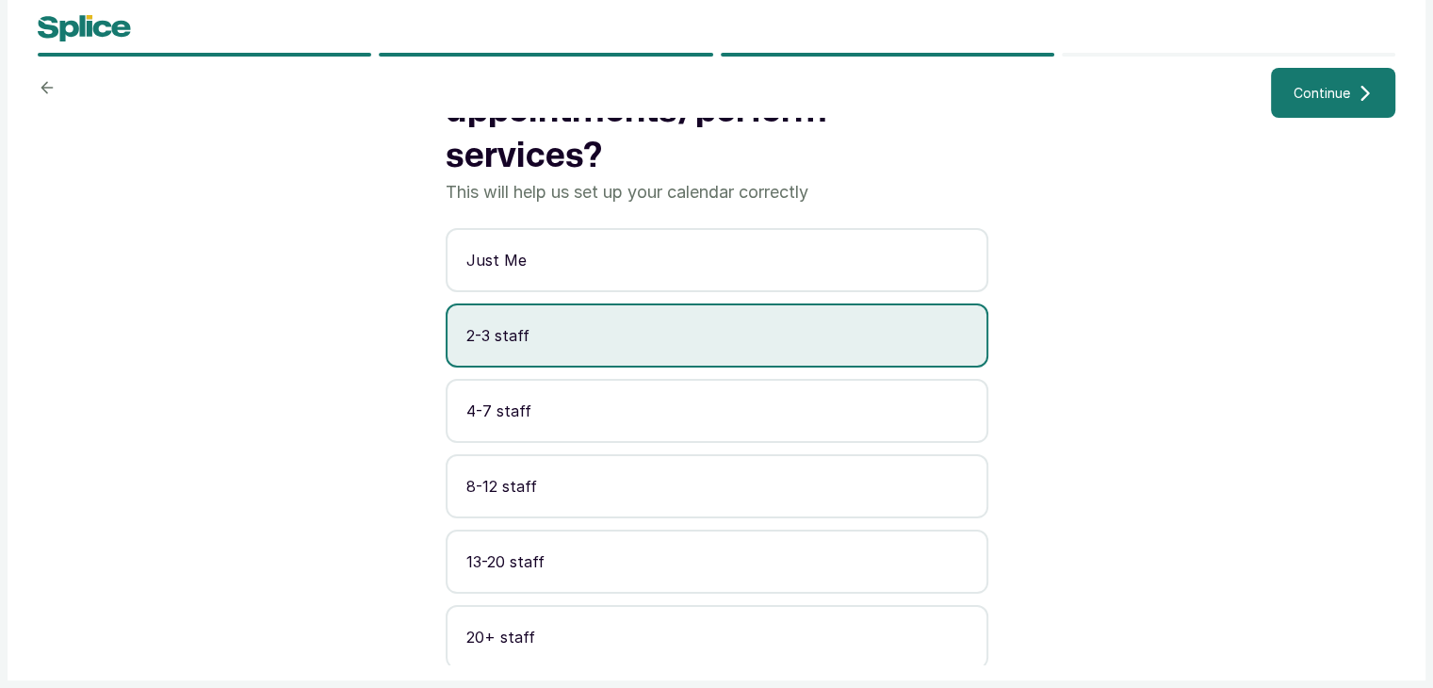
click at [1326, 102] on span "Continue" at bounding box center [1321, 93] width 57 height 20
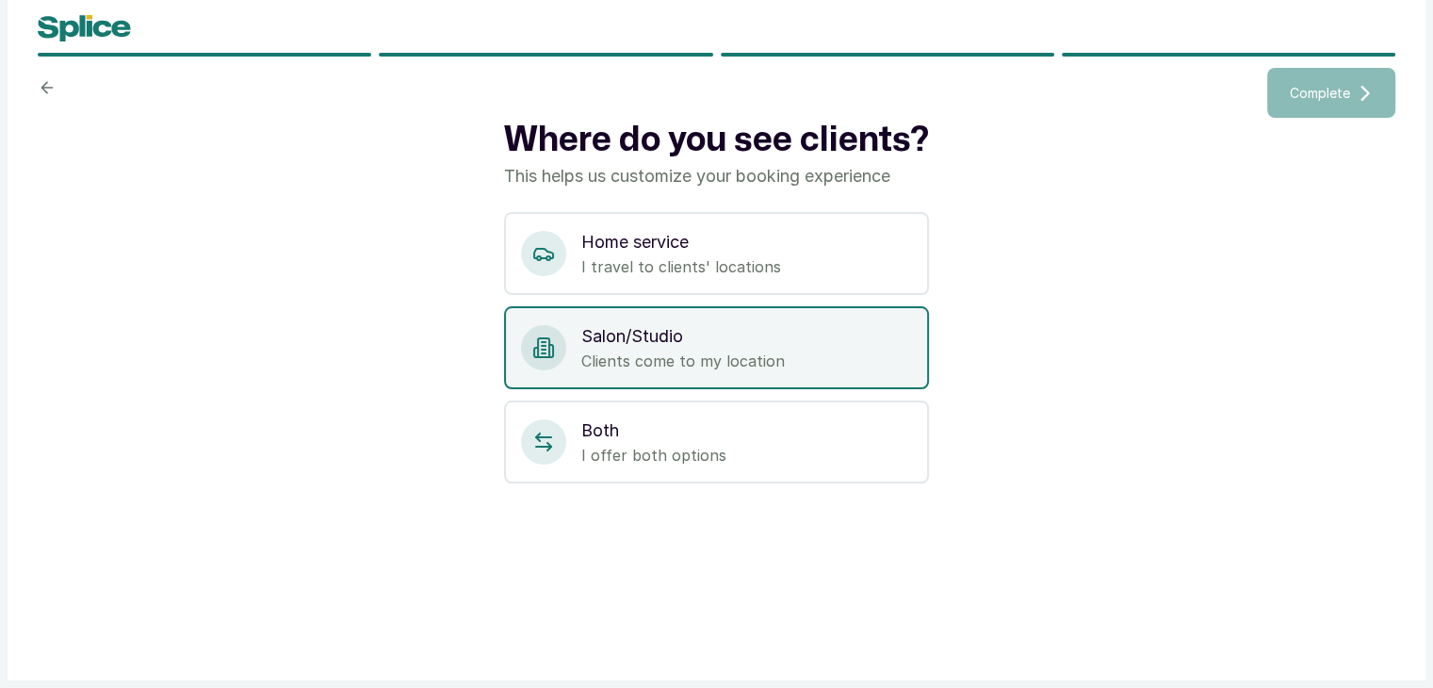
click at [716, 363] on p "Clients come to my location" at bounding box center [746, 360] width 331 height 23
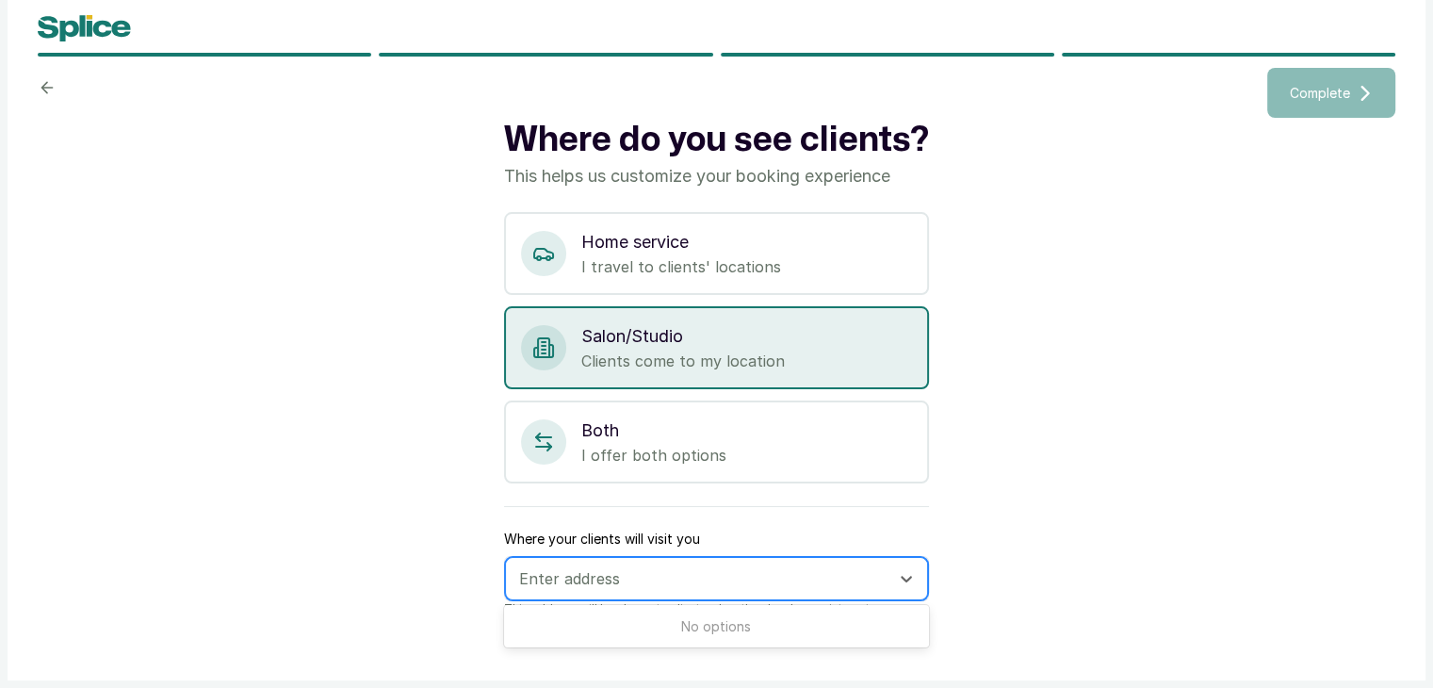
click at [530, 583] on div at bounding box center [699, 578] width 361 height 24
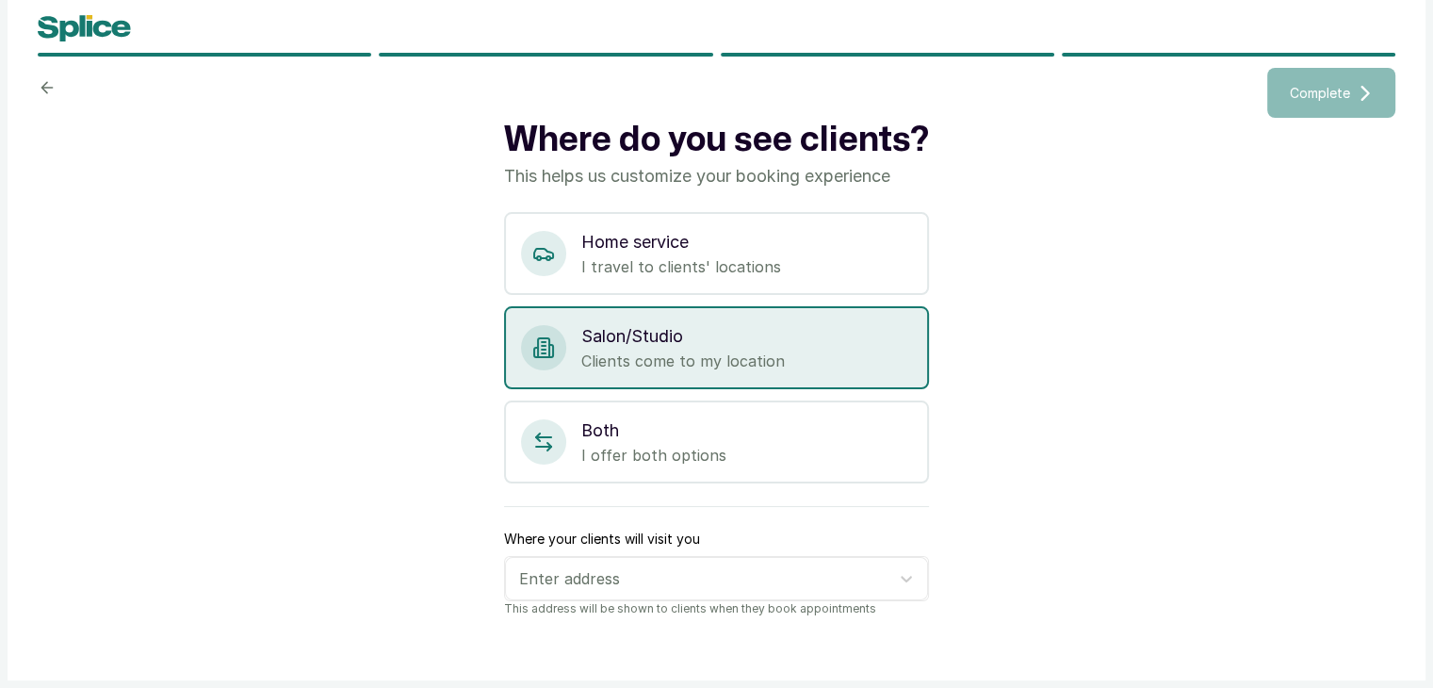
click at [1008, 540] on div "Where do you see clients? This helps us customize your booking experience Home …" at bounding box center [716, 391] width 1357 height 547
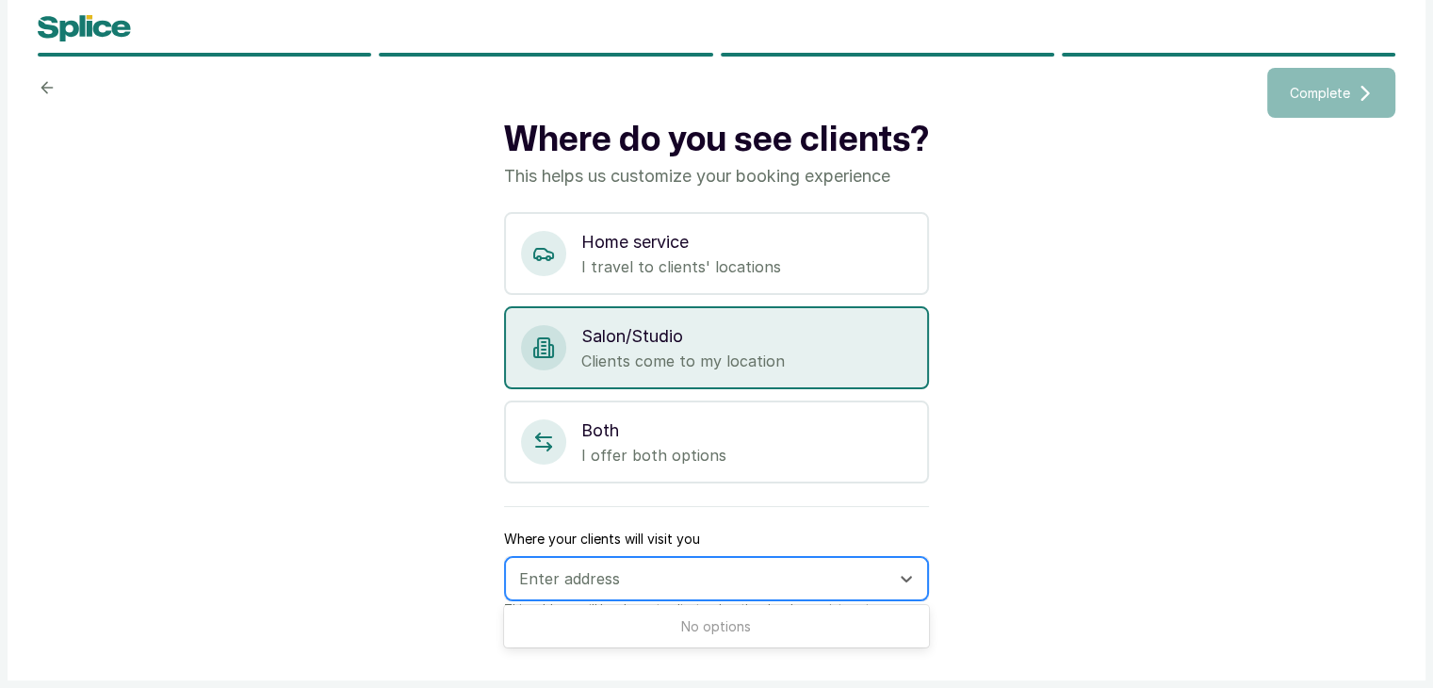
click at [603, 572] on div at bounding box center [699, 578] width 361 height 24
click at [906, 575] on icon at bounding box center [906, 578] width 19 height 19
click at [592, 578] on div at bounding box center [699, 578] width 361 height 24
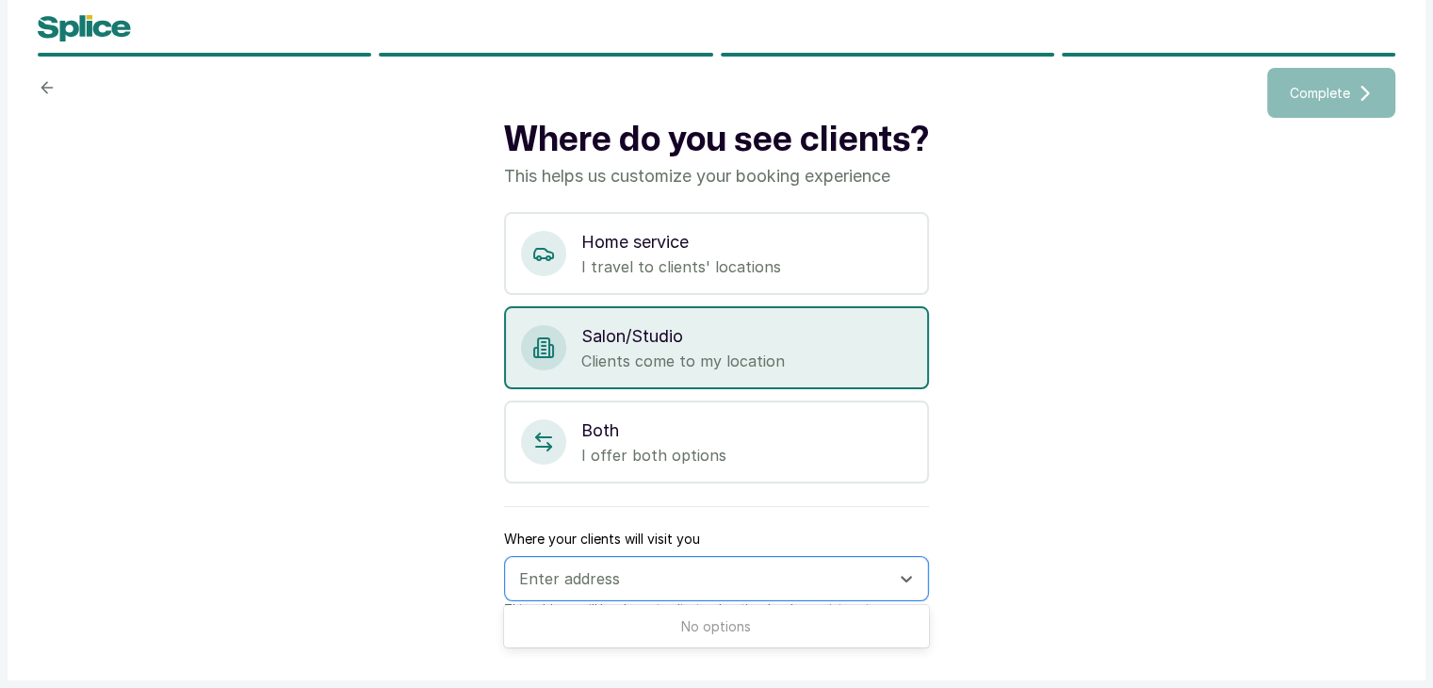
click at [656, 620] on div "No options" at bounding box center [716, 626] width 425 height 35
click at [1005, 237] on div "Where do you see clients? This helps us customize your booking experience Home …" at bounding box center [716, 391] width 1357 height 547
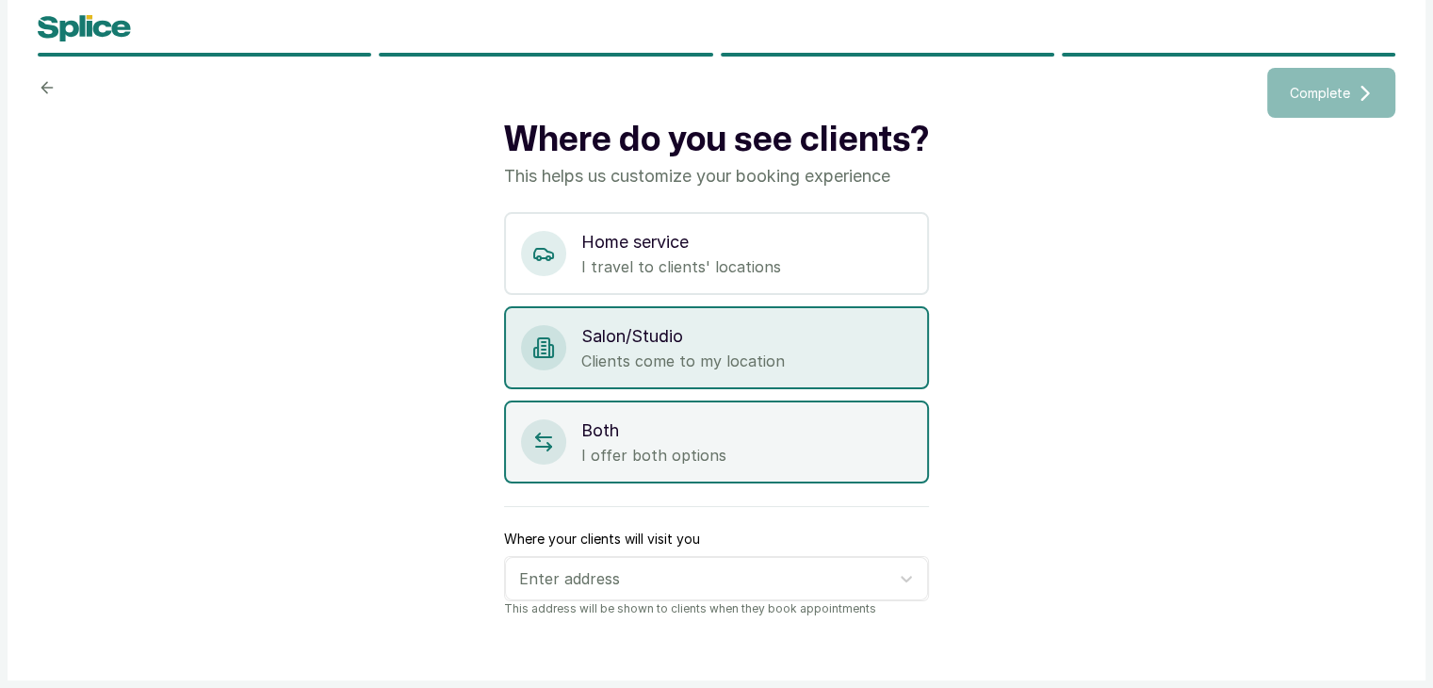
click at [684, 451] on p "I offer both options" at bounding box center [746, 455] width 331 height 23
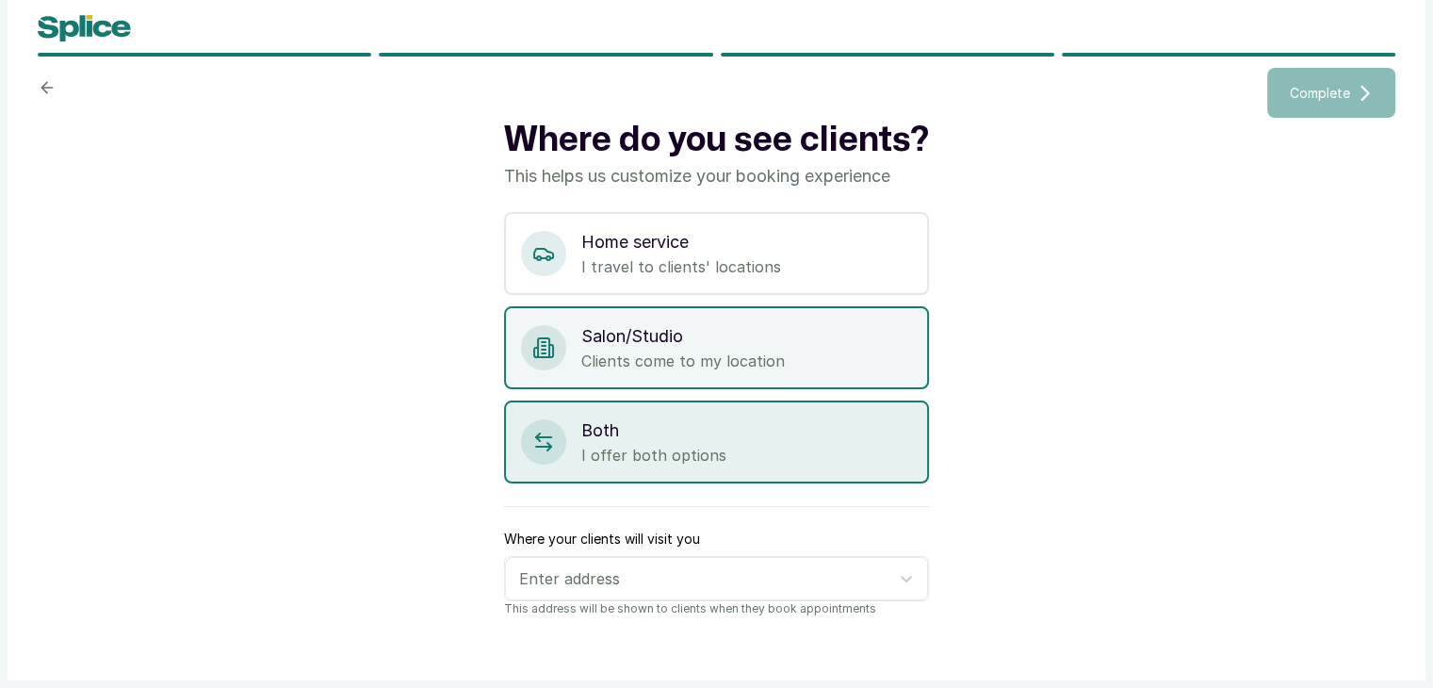
click at [765, 360] on p "Clients come to my location" at bounding box center [746, 360] width 331 height 23
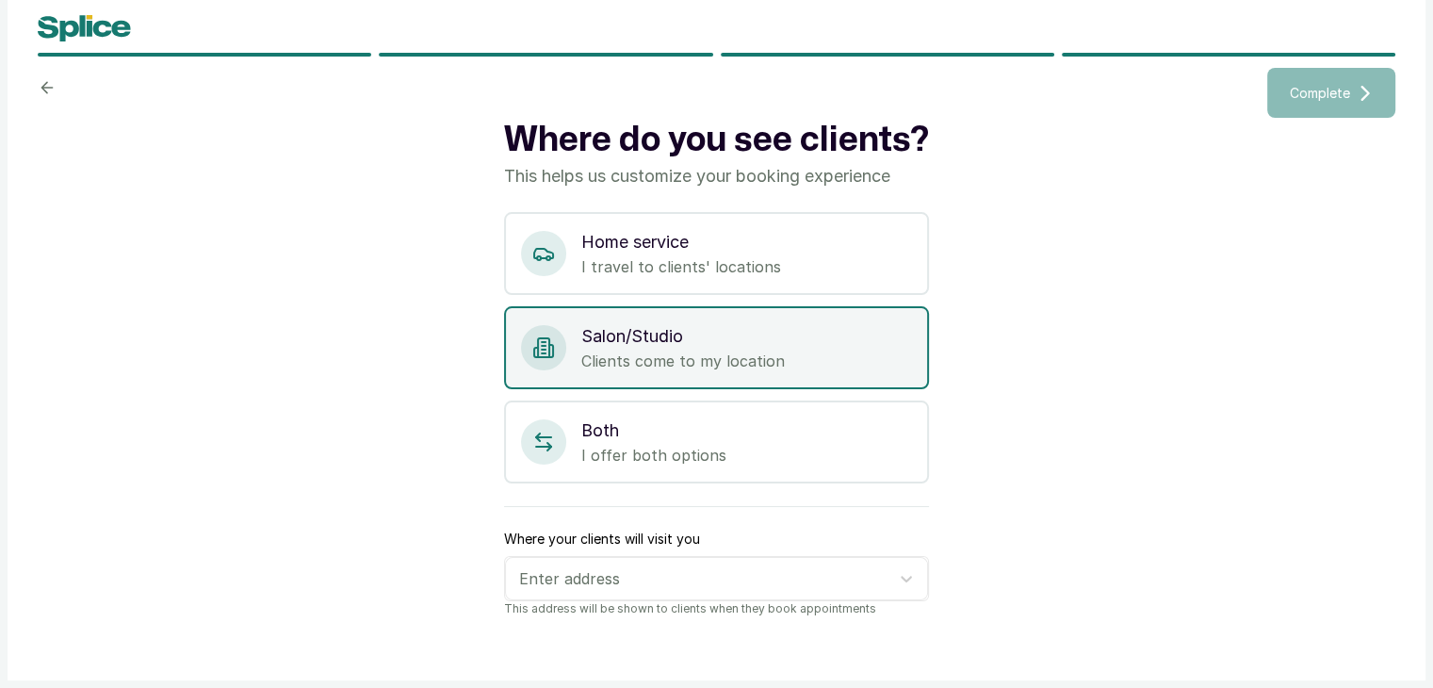
click at [597, 357] on p "Clients come to my location" at bounding box center [746, 360] width 331 height 23
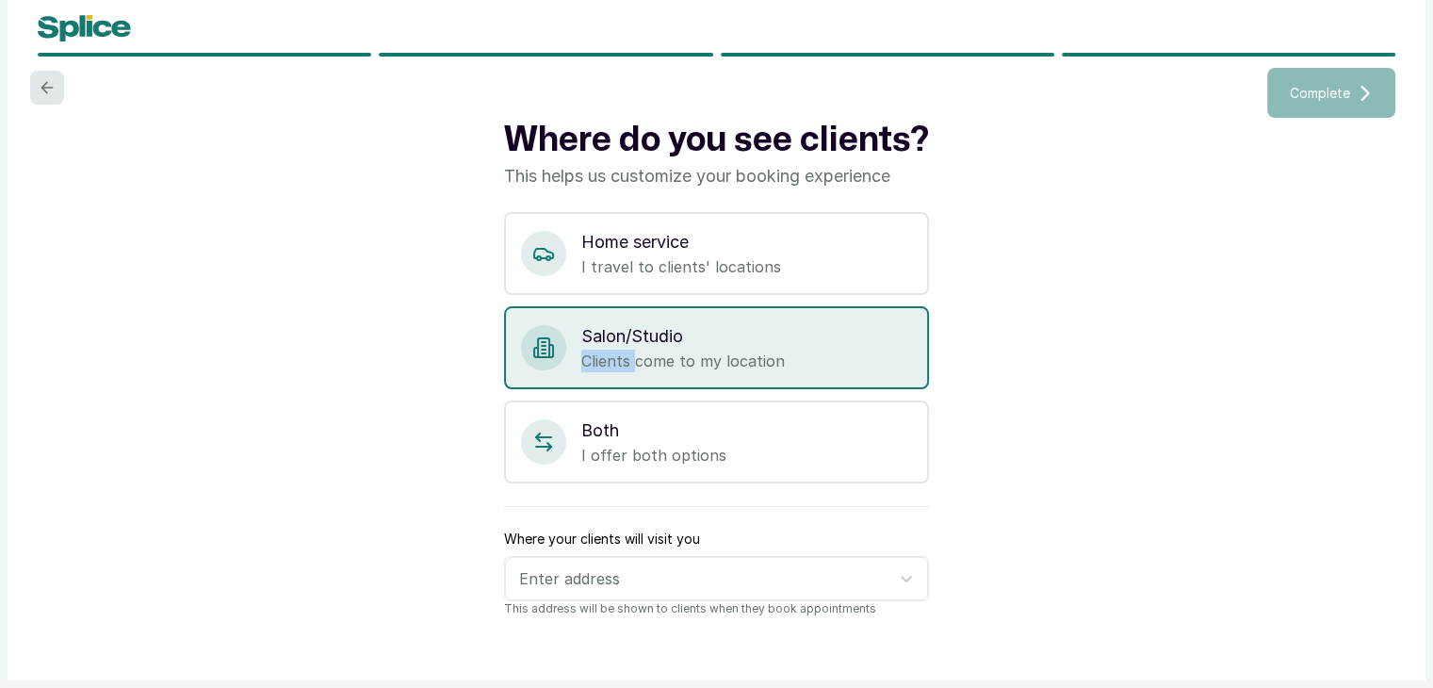
click at [45, 86] on icon at bounding box center [47, 87] width 19 height 19
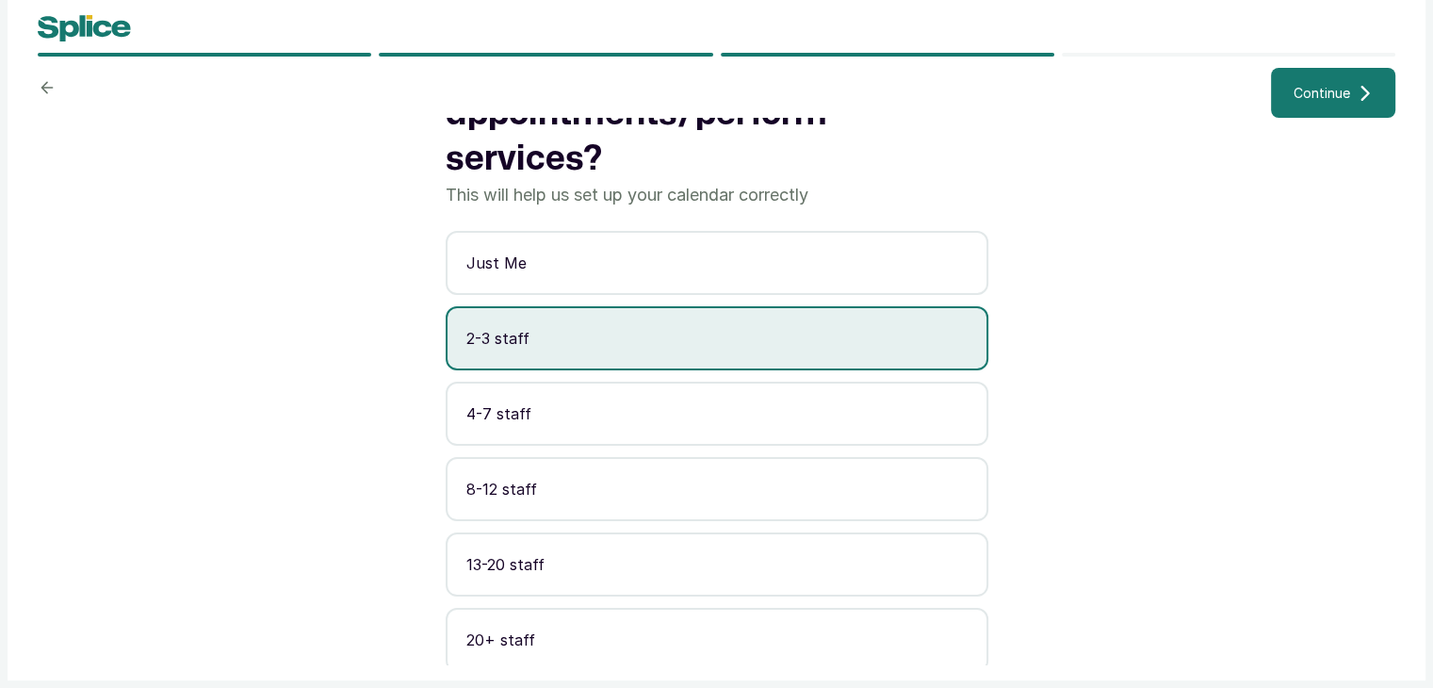
scroll to position [74, 0]
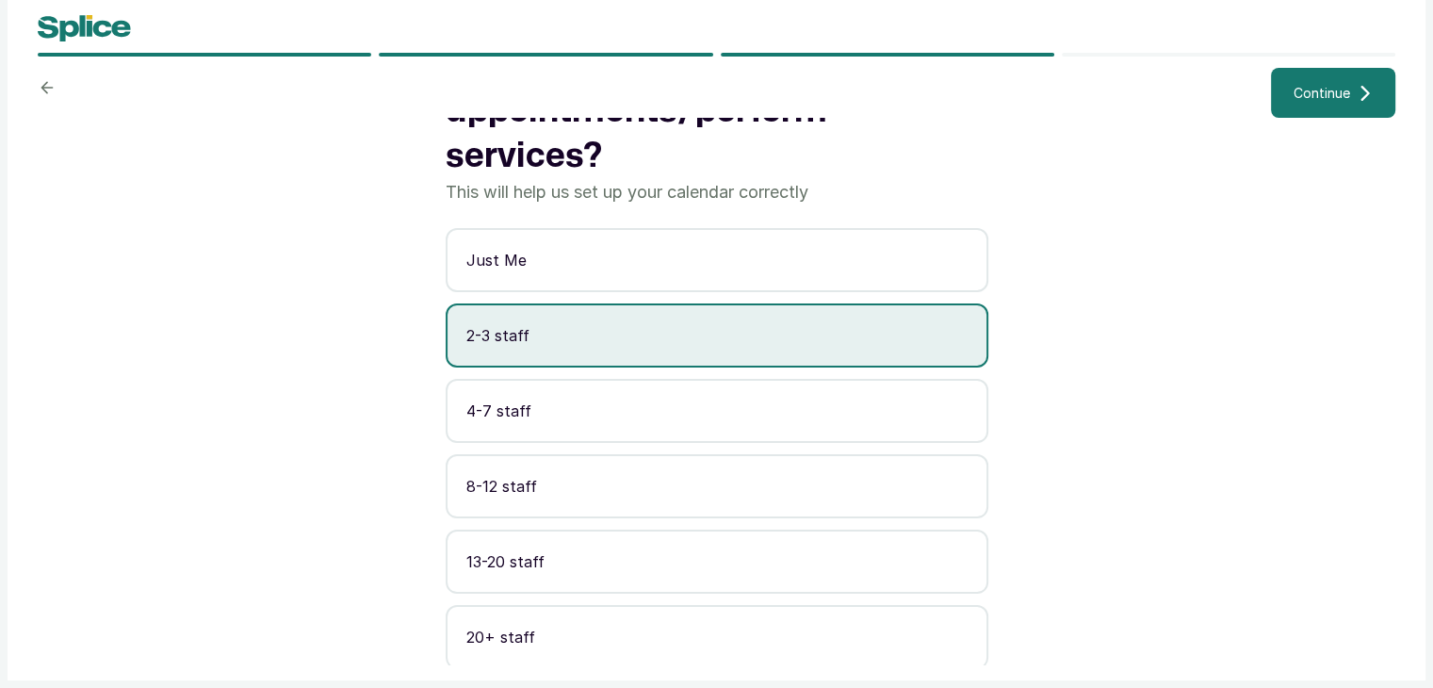
click at [1338, 88] on span "Continue" at bounding box center [1321, 93] width 57 height 20
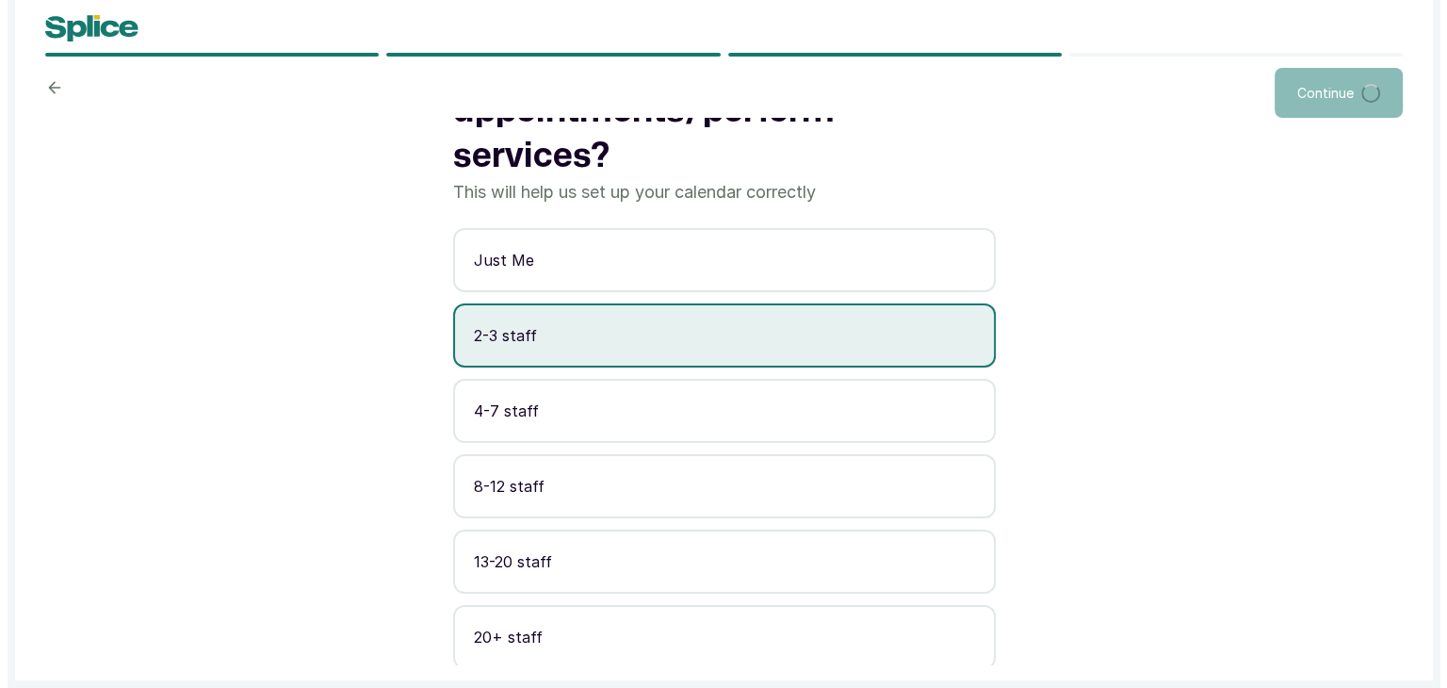
scroll to position [0, 0]
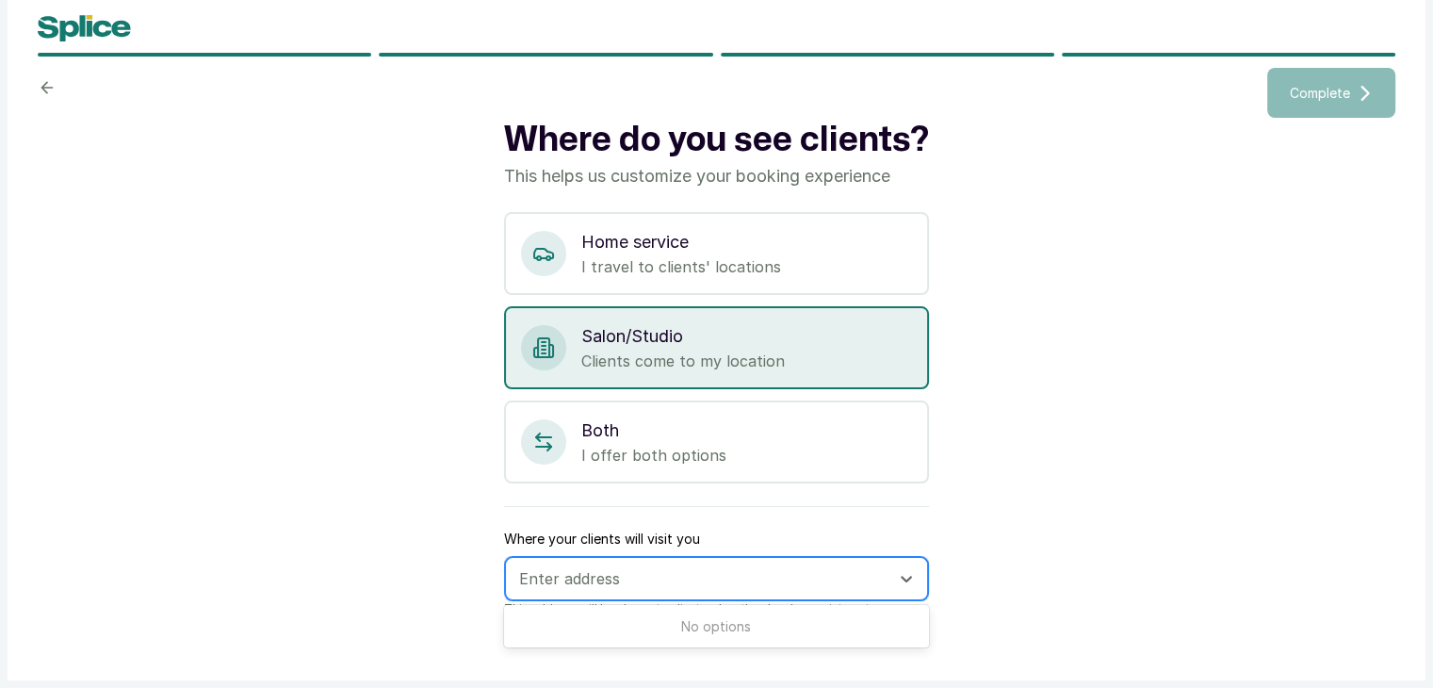
click at [608, 577] on div at bounding box center [699, 578] width 361 height 24
type input "P"
type input "A"
type input "Saved Beauty"
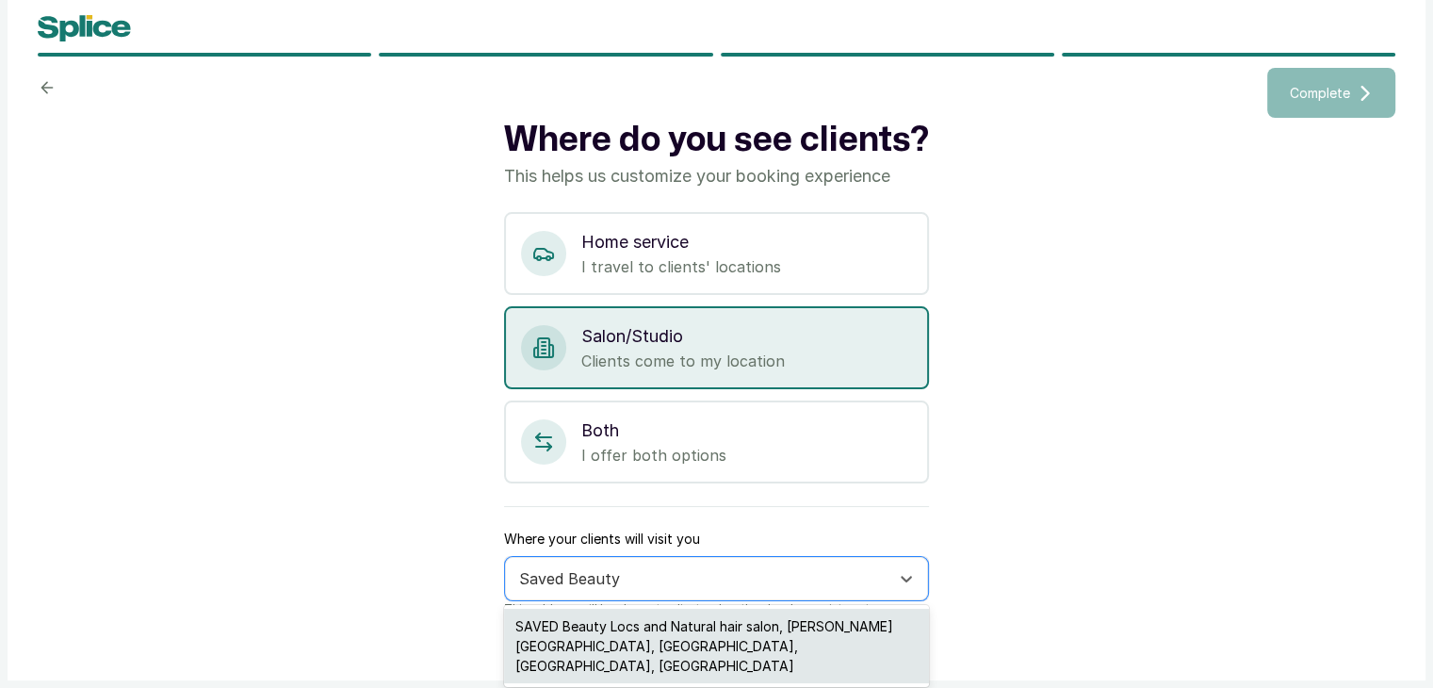
click at [544, 621] on div "SAVED Beauty Locs and Natural hair salon, Ayodele Fanoiki Street, Magodo Street…" at bounding box center [716, 646] width 425 height 74
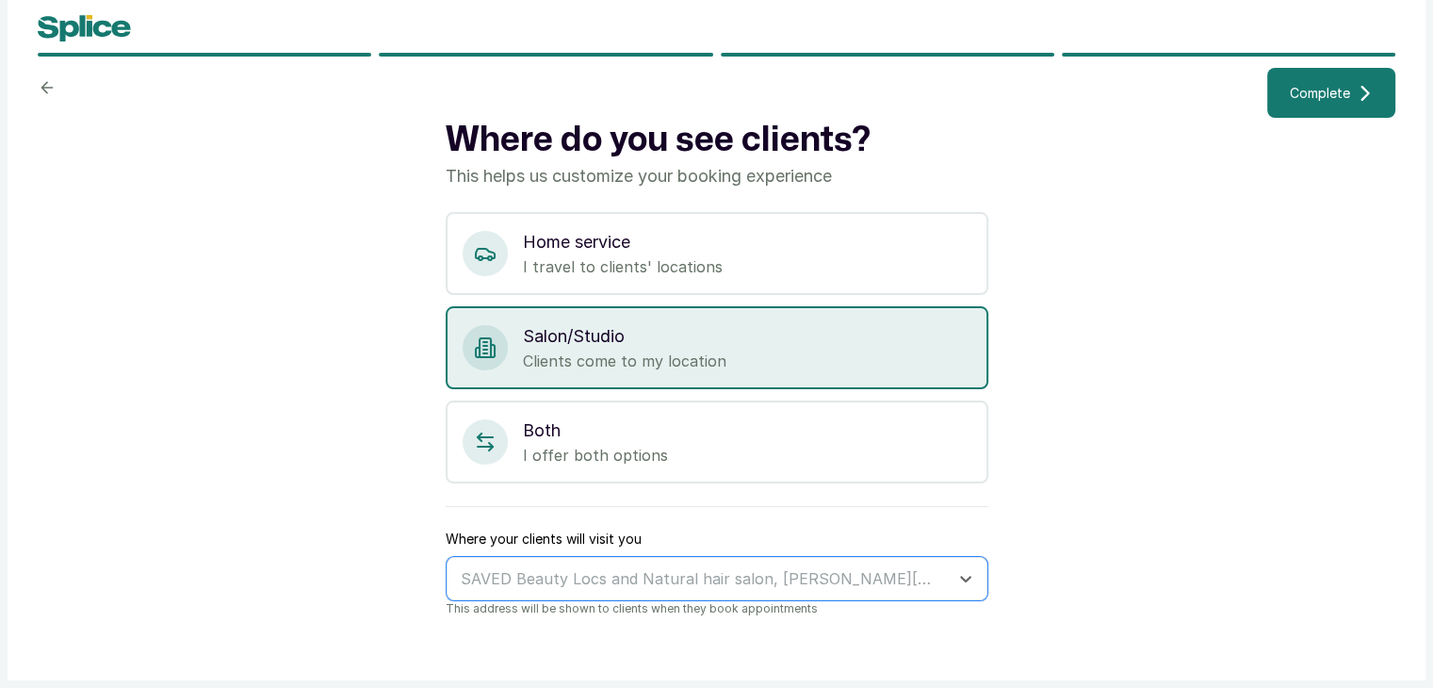
click at [1335, 99] on span "Complete" at bounding box center [1320, 93] width 60 height 20
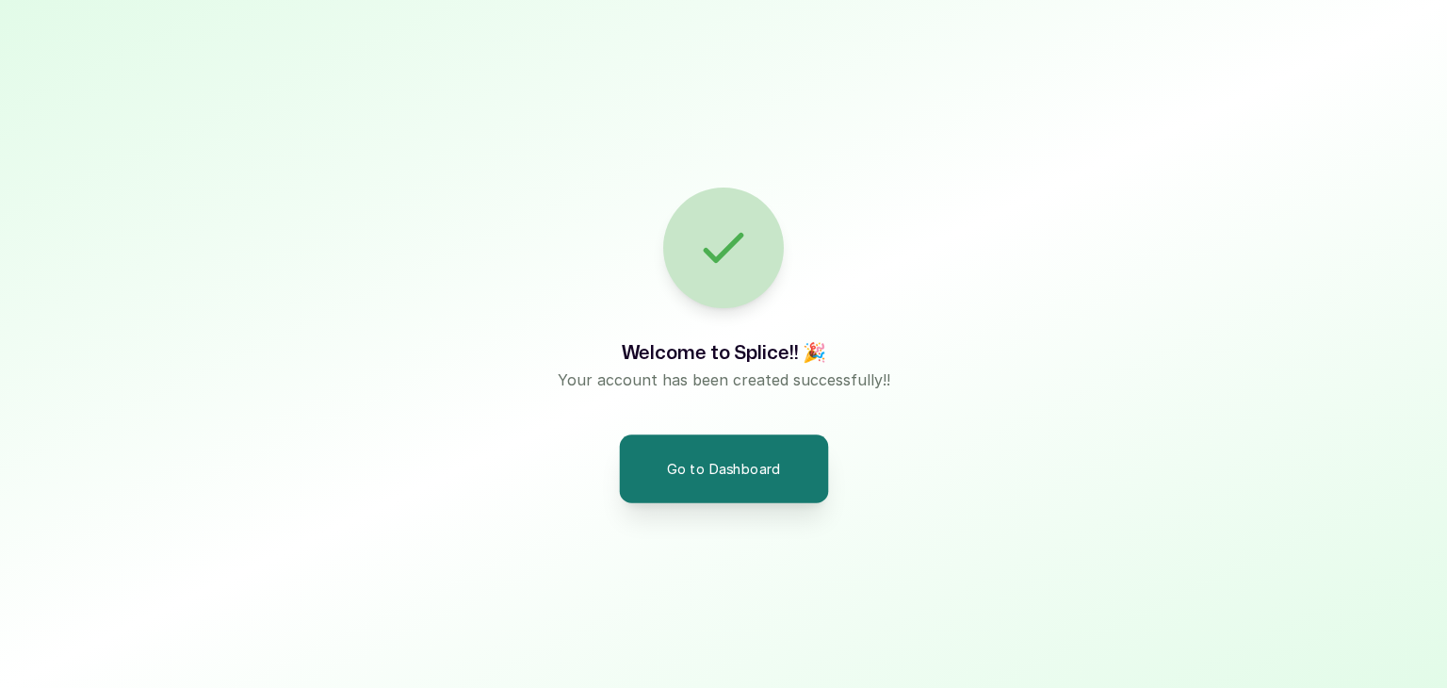
click at [713, 482] on button "Go to Dashboard" at bounding box center [723, 468] width 209 height 68
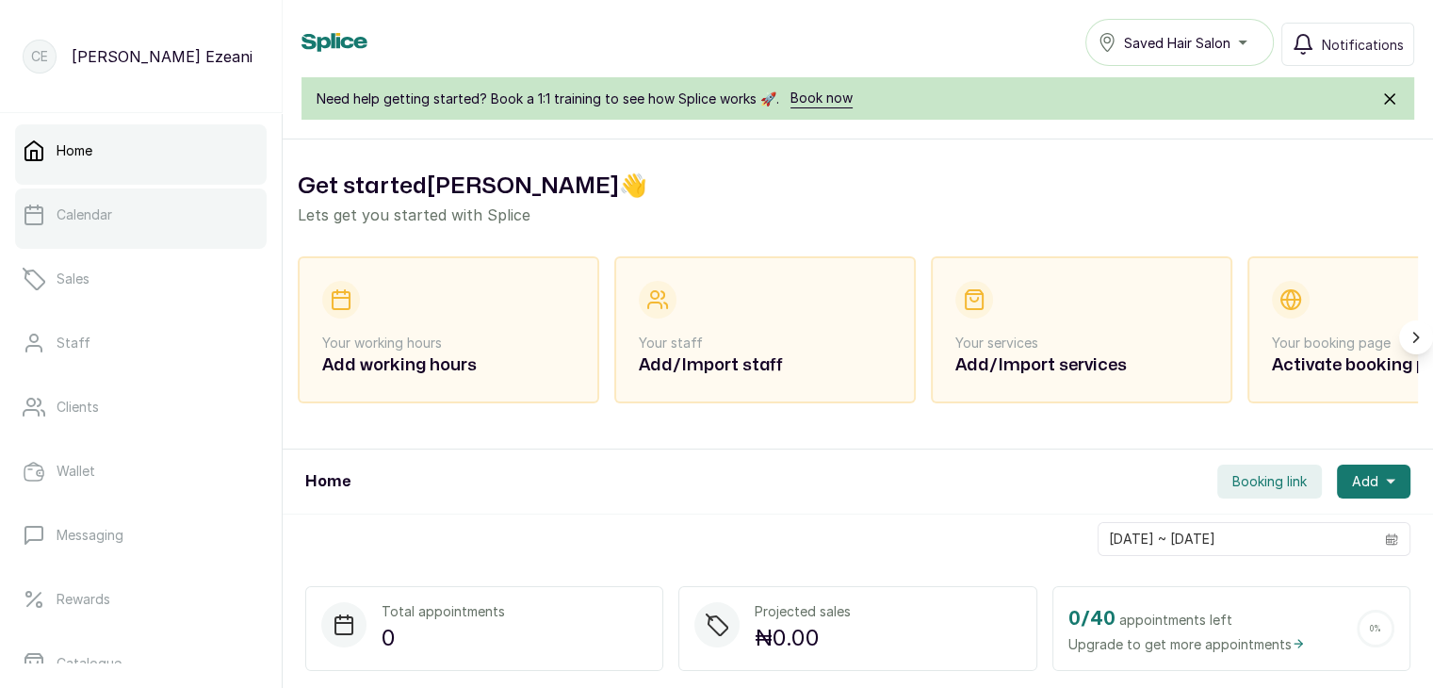
click at [94, 220] on p "Calendar" at bounding box center [85, 214] width 56 height 19
